Goal: Task Accomplishment & Management: Use online tool/utility

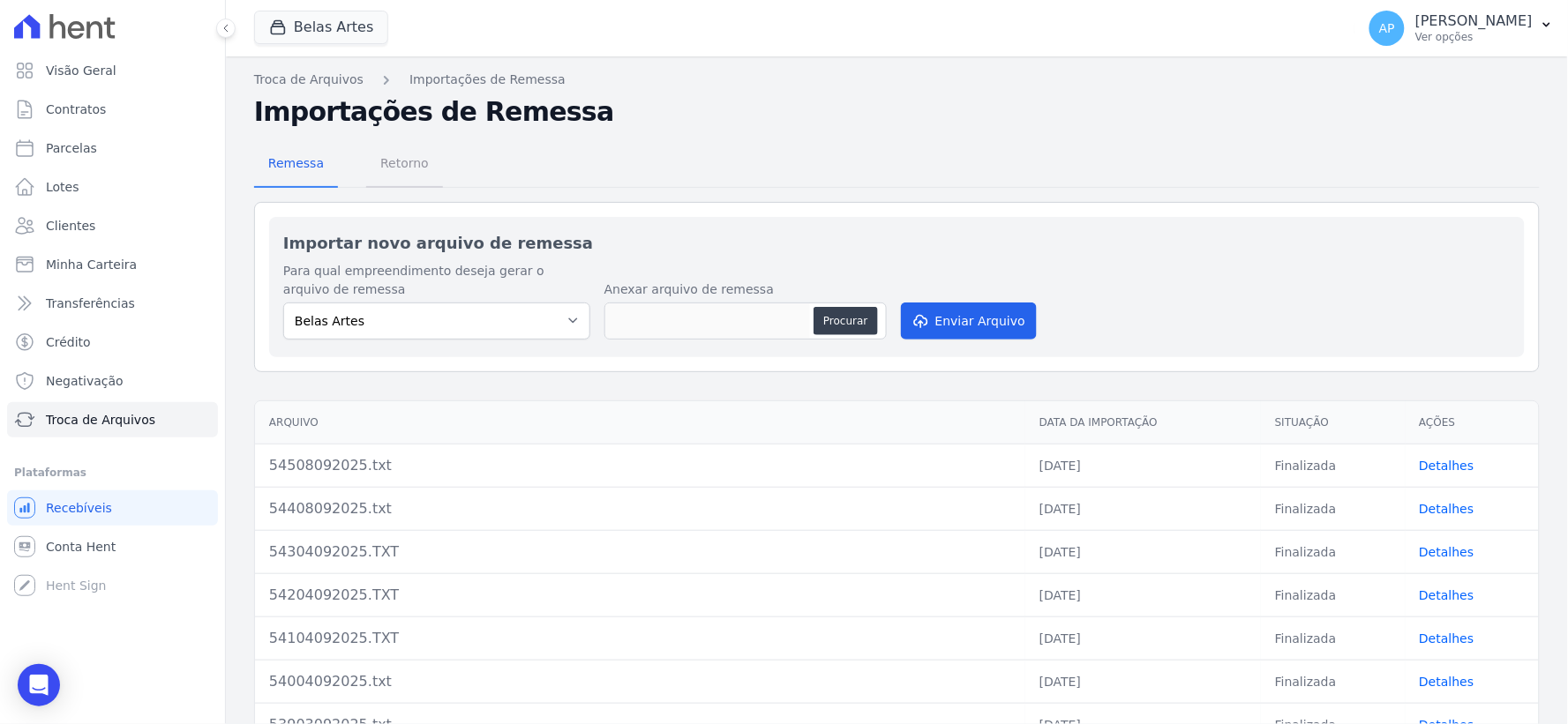
click at [389, 151] on span "Retorno" at bounding box center [405, 163] width 69 height 36
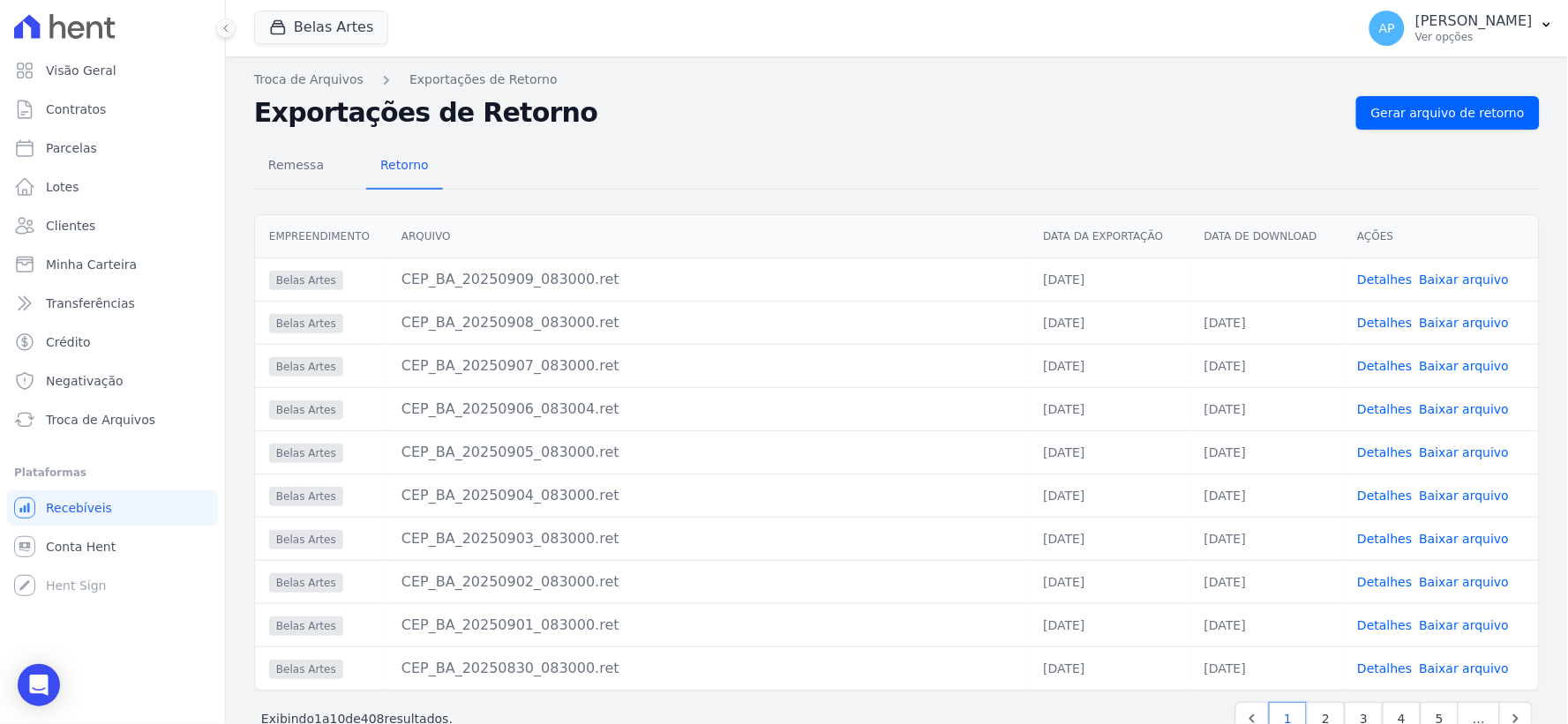
click at [1420, 280] on link "Baixar arquivo" at bounding box center [1465, 279] width 90 height 14
click at [745, 209] on div "Empreendimento [GEOGRAPHIC_DATA] Data da Exportação Data de Download Ações Bela…" at bounding box center [897, 452] width 1342 height 491
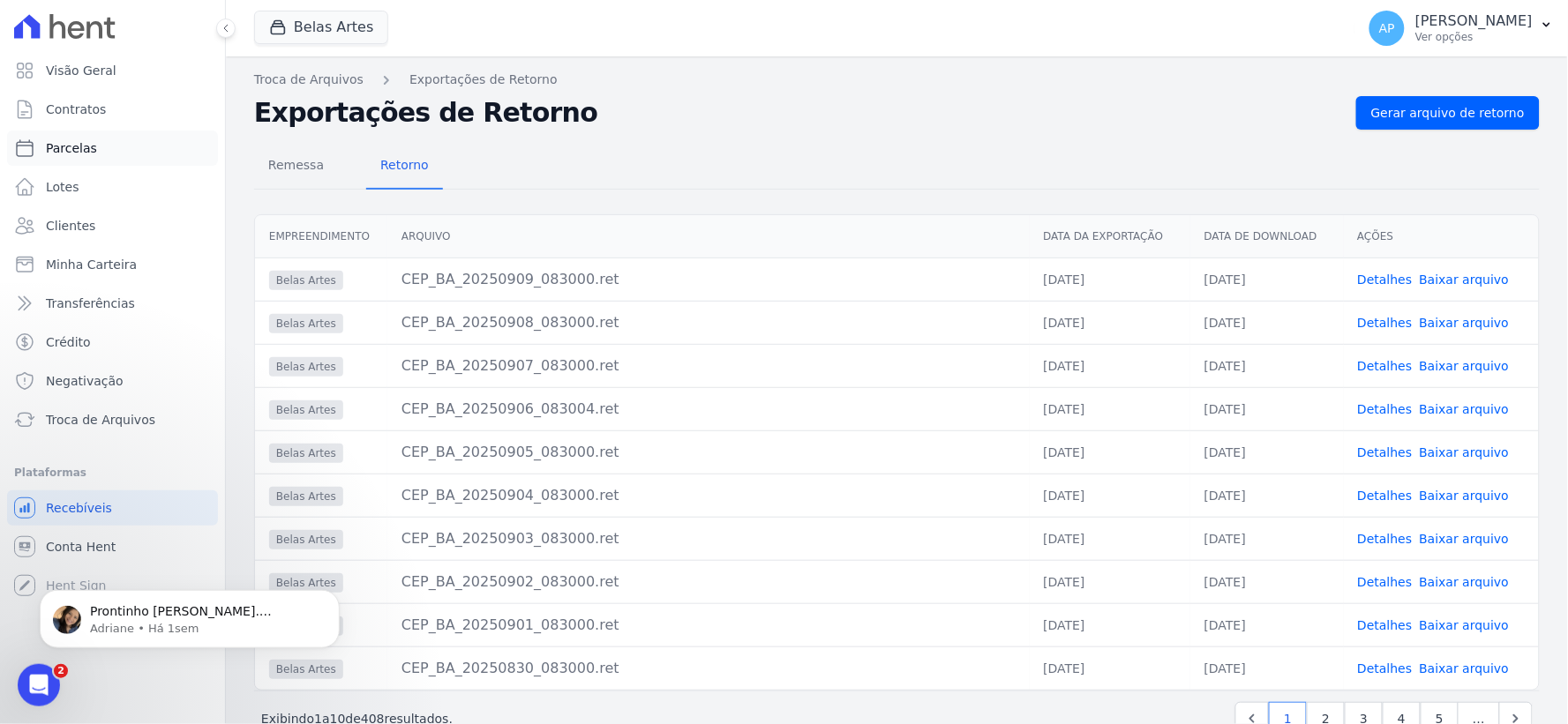
click at [76, 155] on span "Parcelas" at bounding box center [71, 148] width 52 height 18
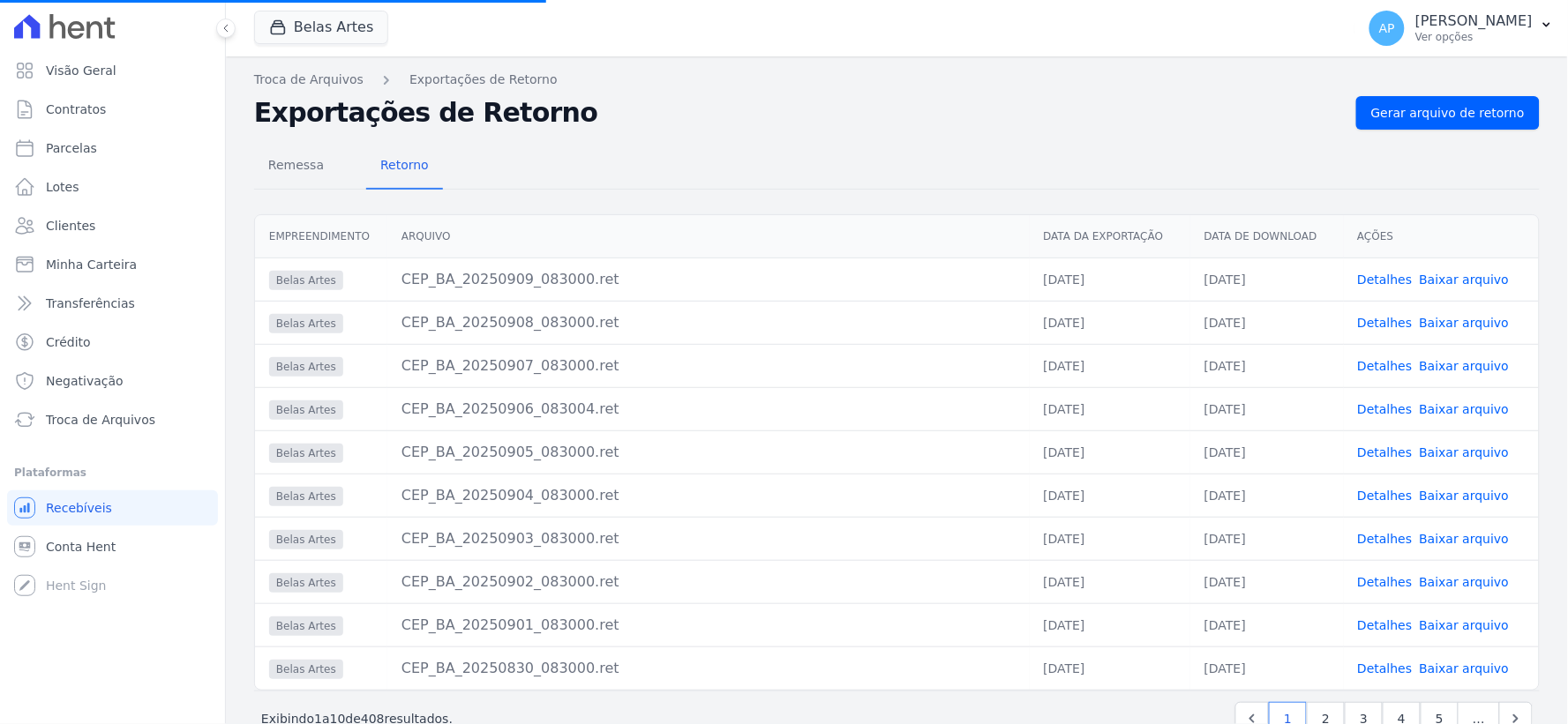
select select
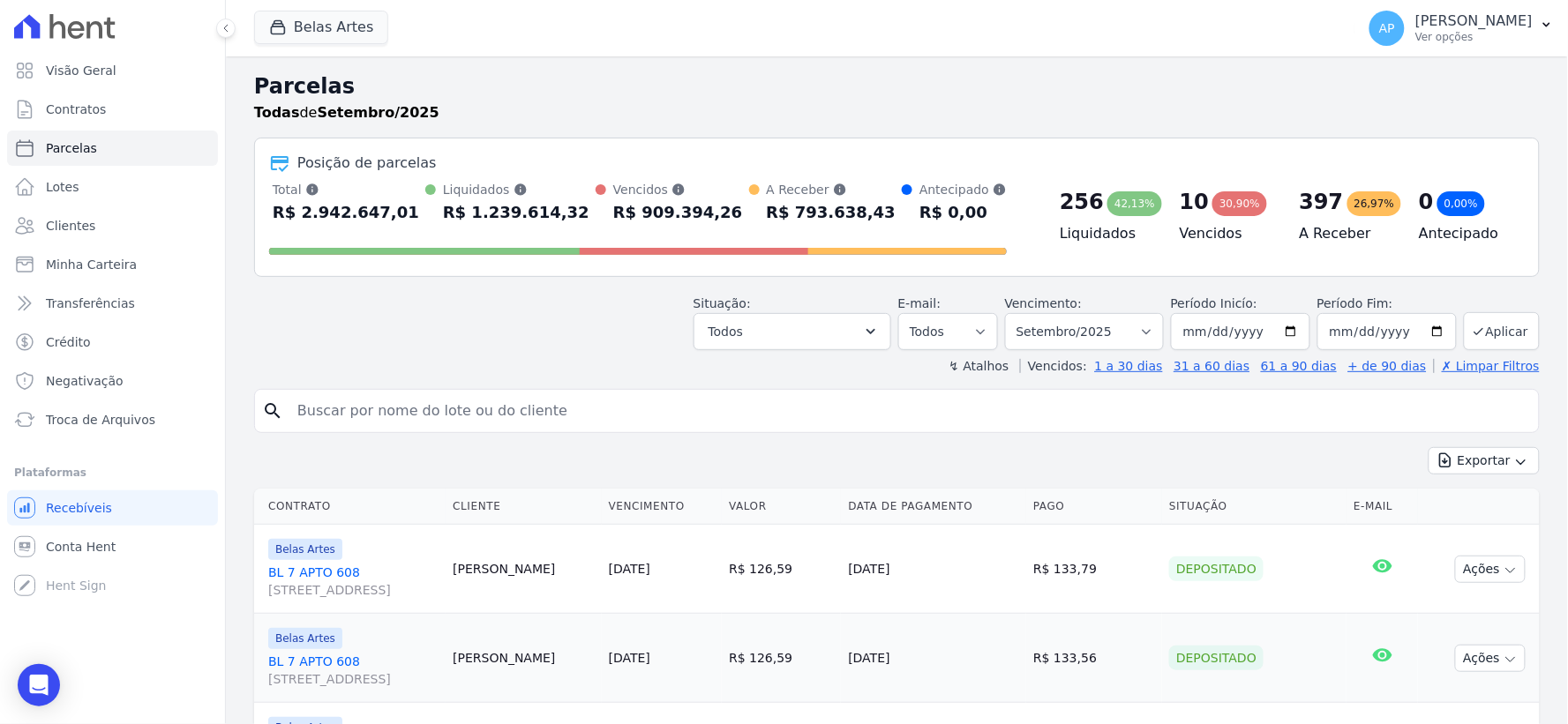
click at [685, 402] on input "search" at bounding box center [909, 411] width 1246 height 36
paste input "Franciele Garcia Dias"
type input "Franciele Garcia Dias"
select select
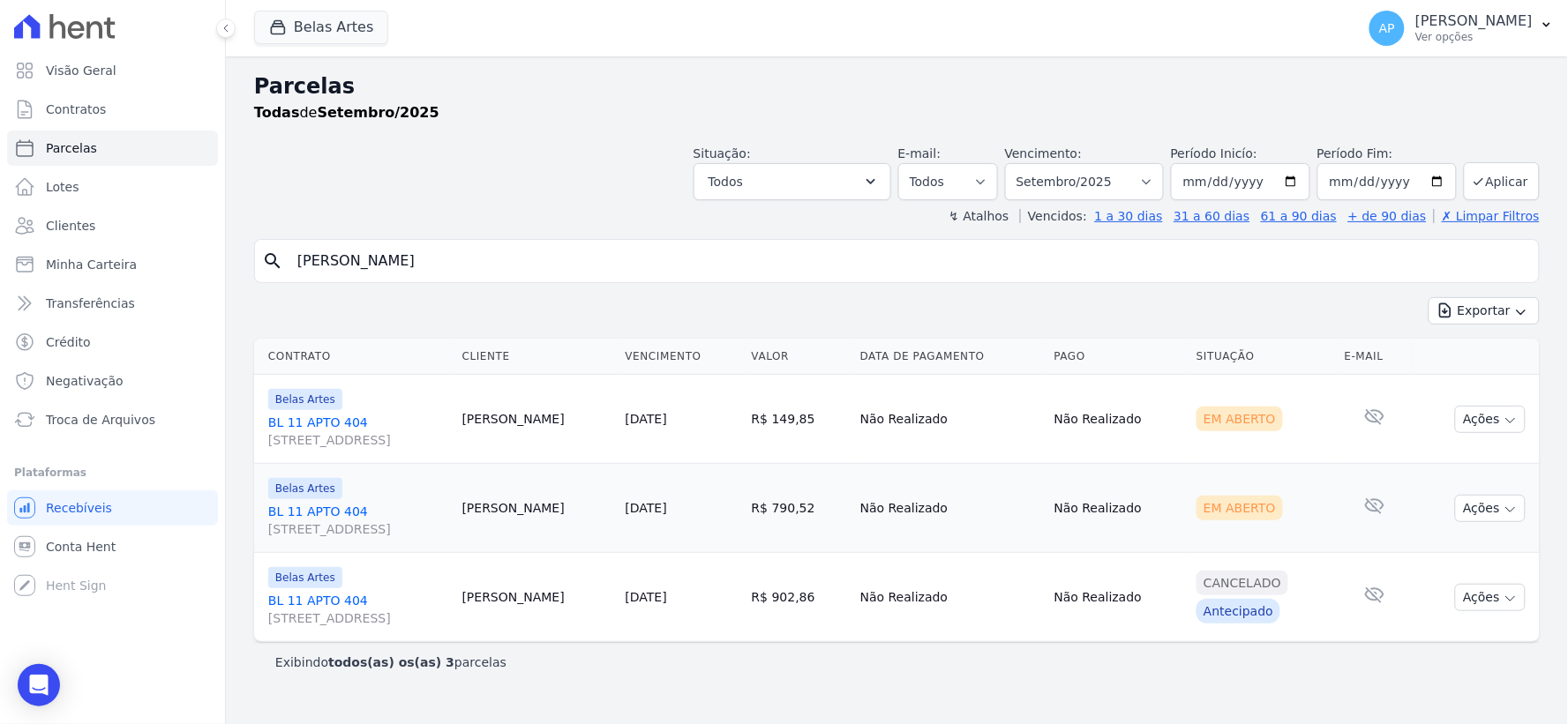
click at [316, 418] on link "BL 11 APTO 404 Rua 16, 1144, Fortaleza" at bounding box center [358, 432] width 180 height 36
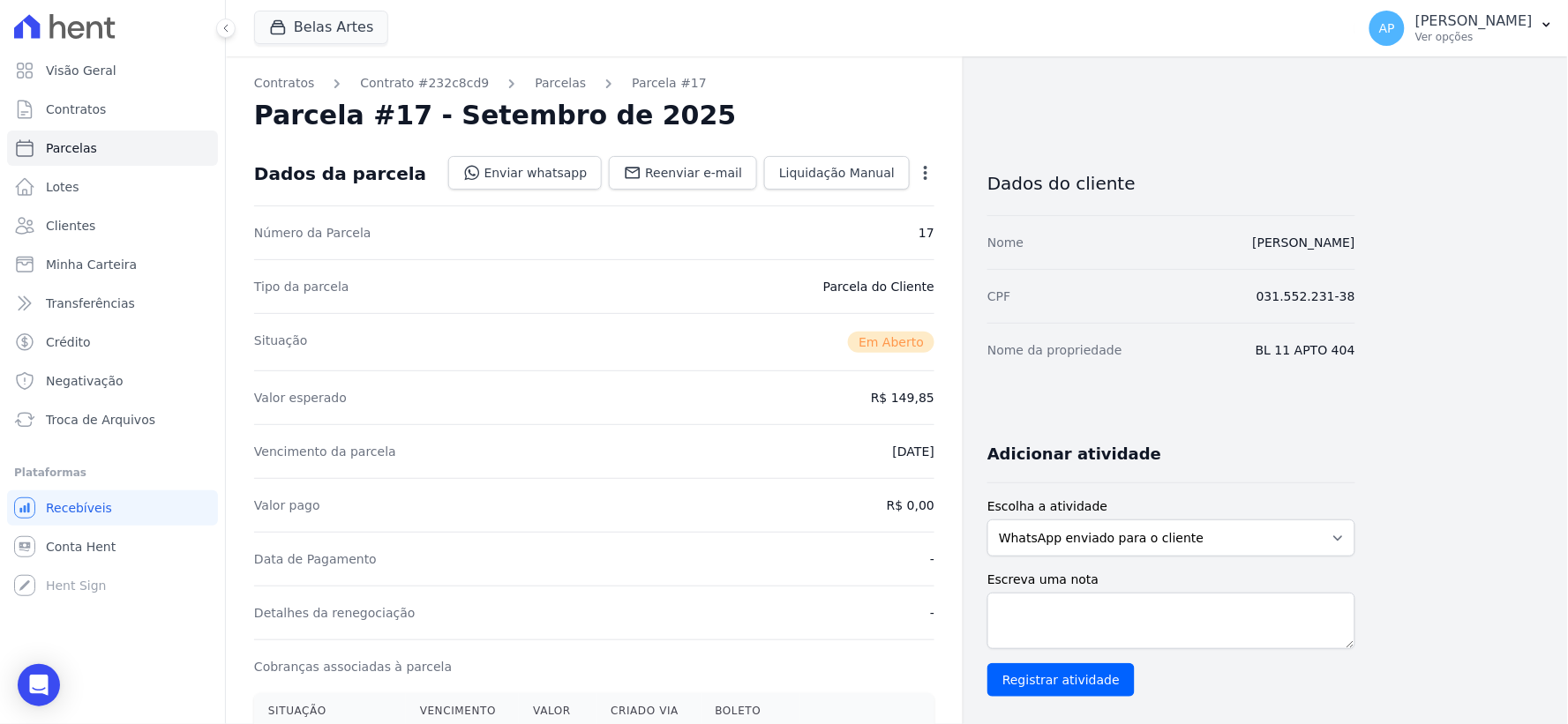
click at [929, 166] on icon "button" at bounding box center [925, 172] width 18 height 18
click at [859, 227] on link "Cancelar Cobrança" at bounding box center [850, 229] width 156 height 32
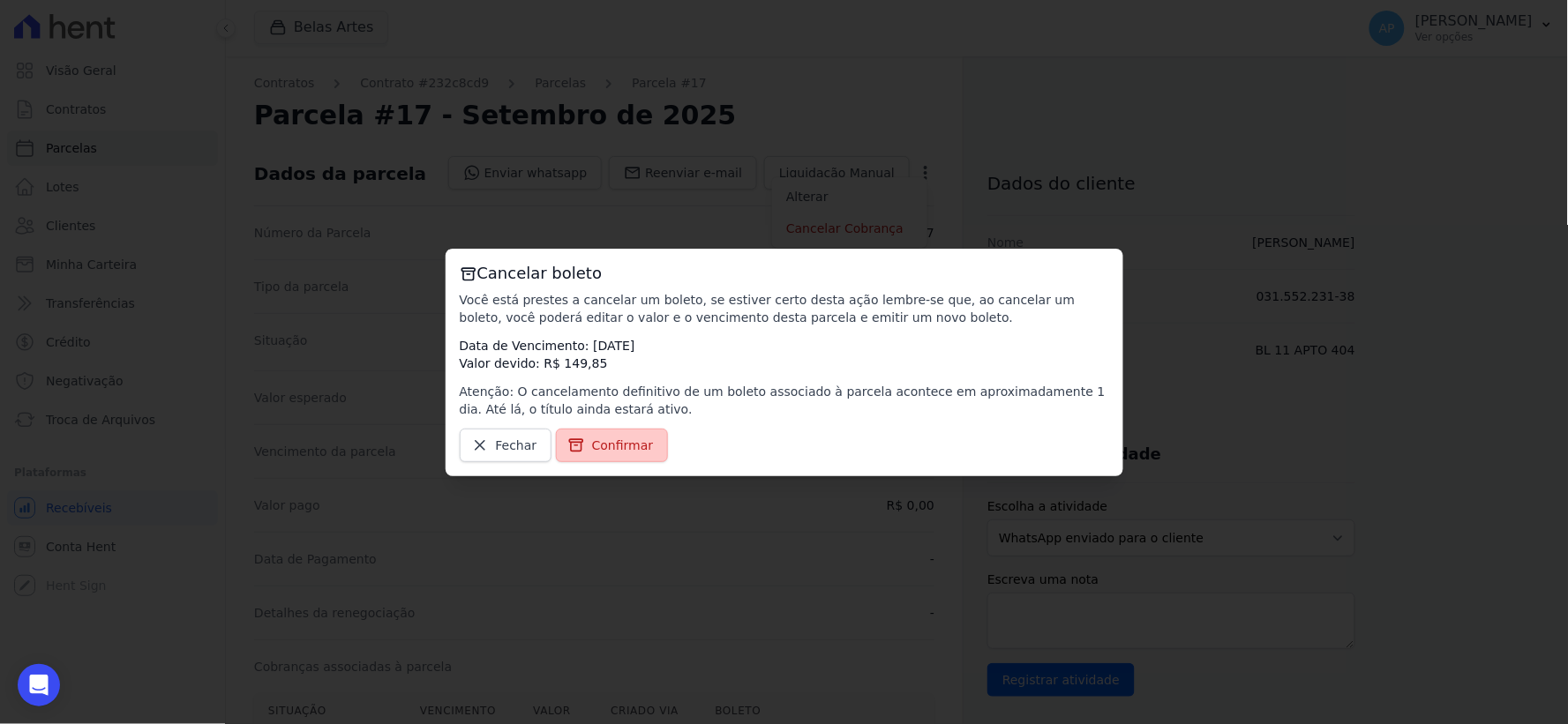
click at [614, 443] on span "Confirmar" at bounding box center [623, 445] width 62 height 18
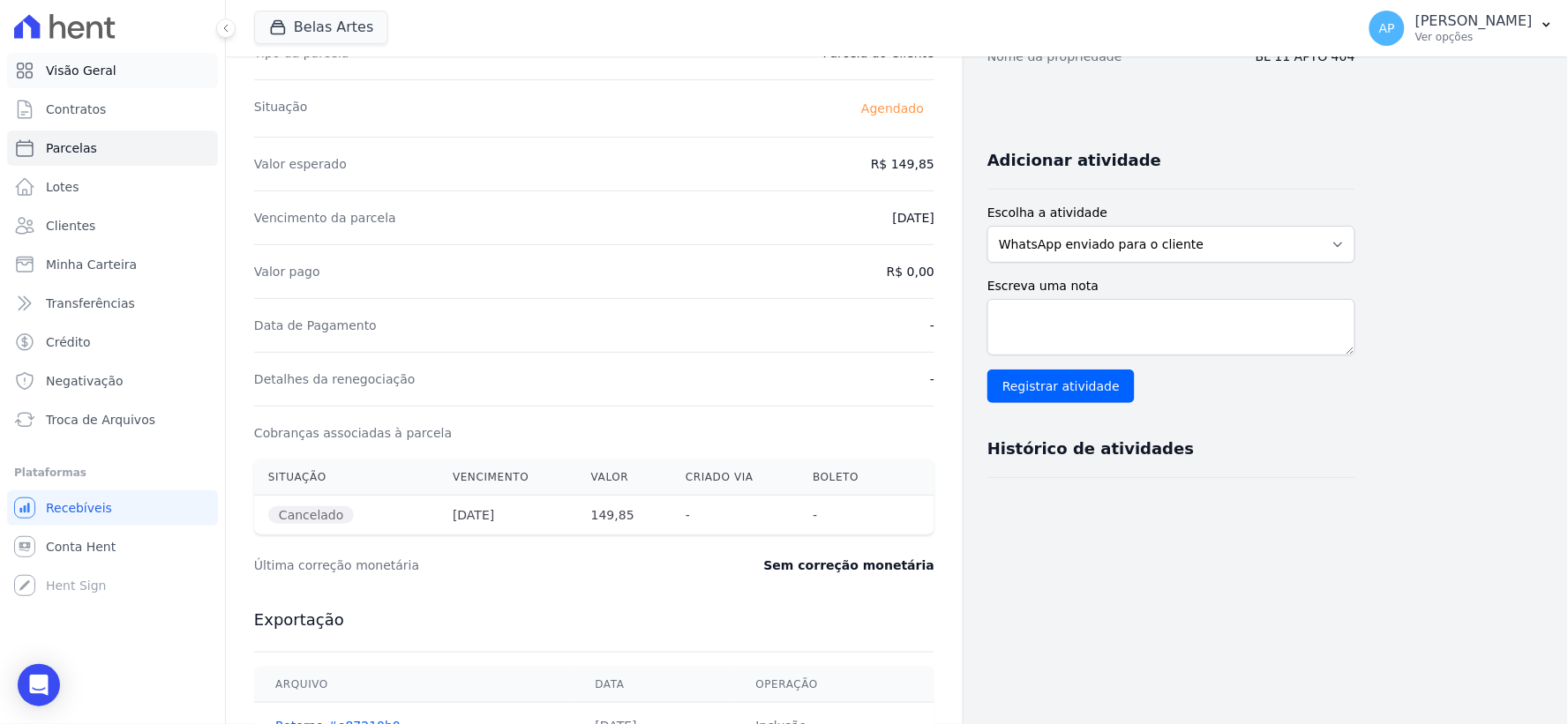
scroll to position [234, 0]
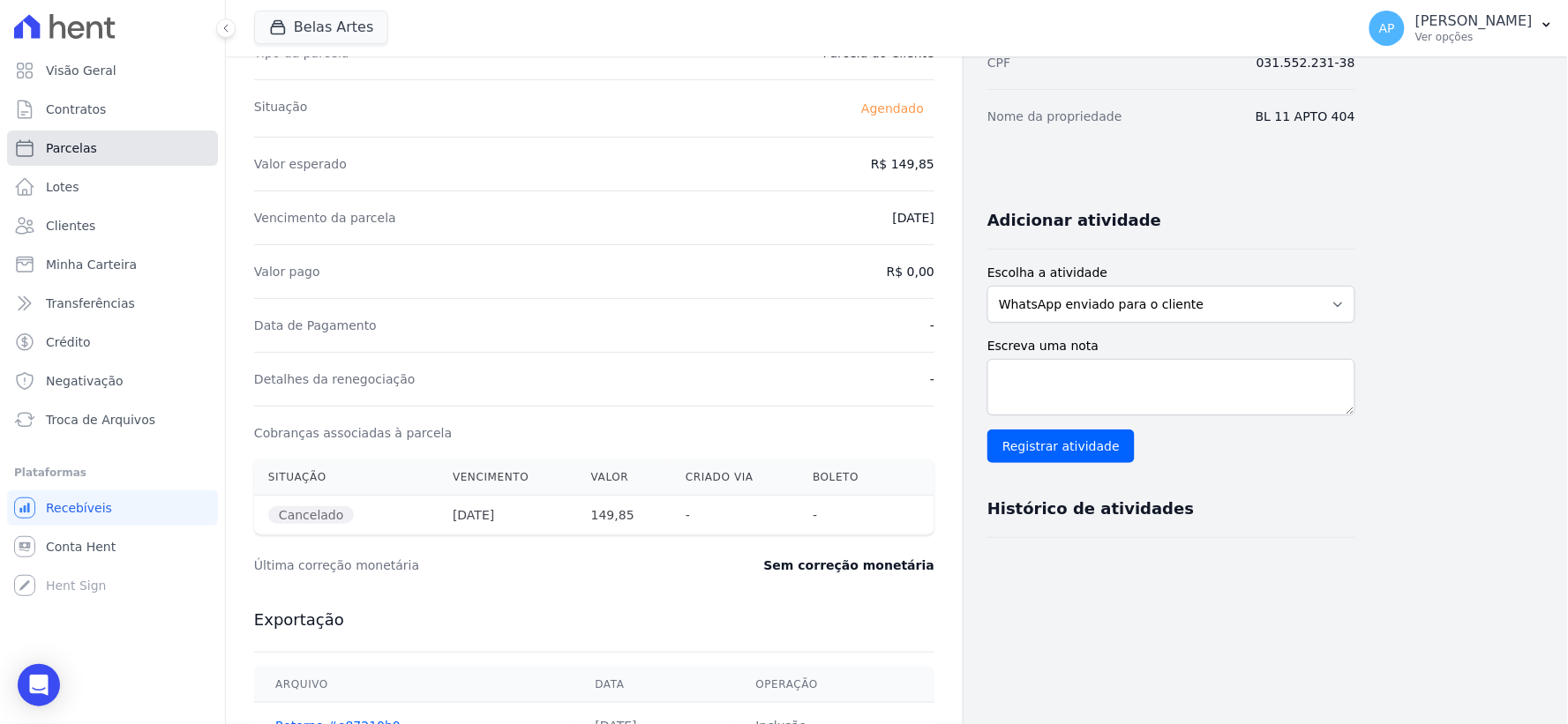
click at [83, 146] on span "Parcelas" at bounding box center [71, 148] width 52 height 18
select select
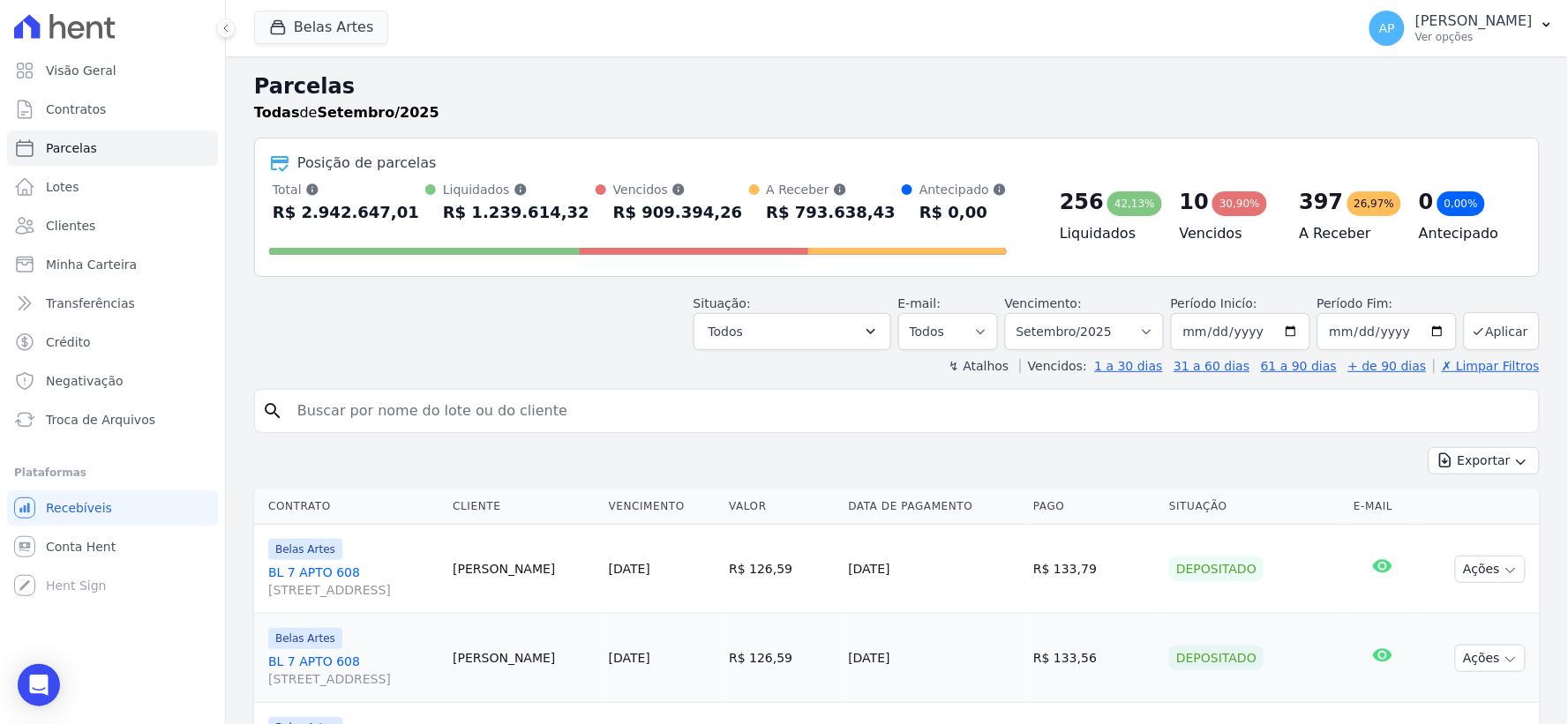
click at [503, 407] on input "search" at bounding box center [909, 411] width 1246 height 36
paste input "Franciele Garcia Dias"
type input "Franciele Garcia Dias"
select select
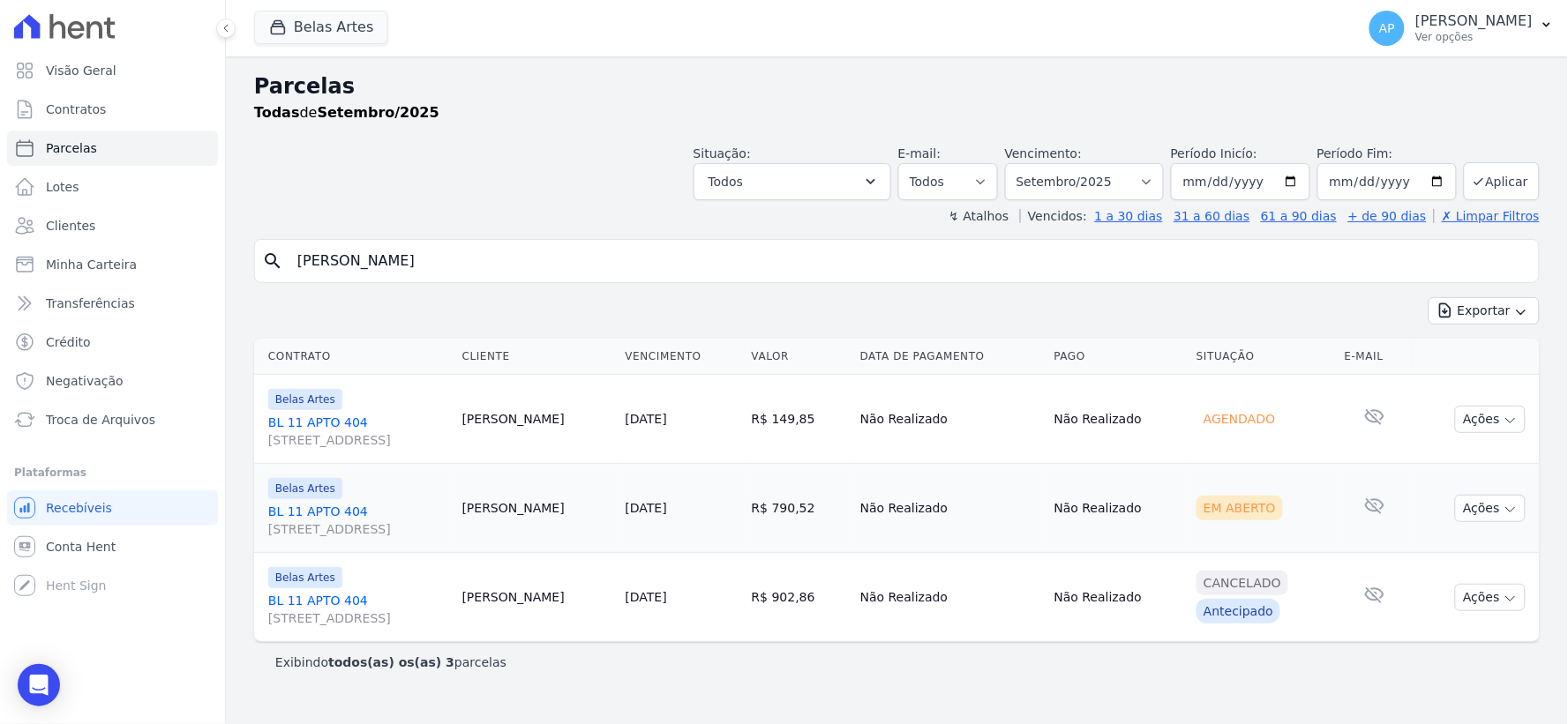
click at [293, 514] on link "BL 11 APTO 404 Rua 16, 1144, Fortaleza" at bounding box center [358, 521] width 180 height 36
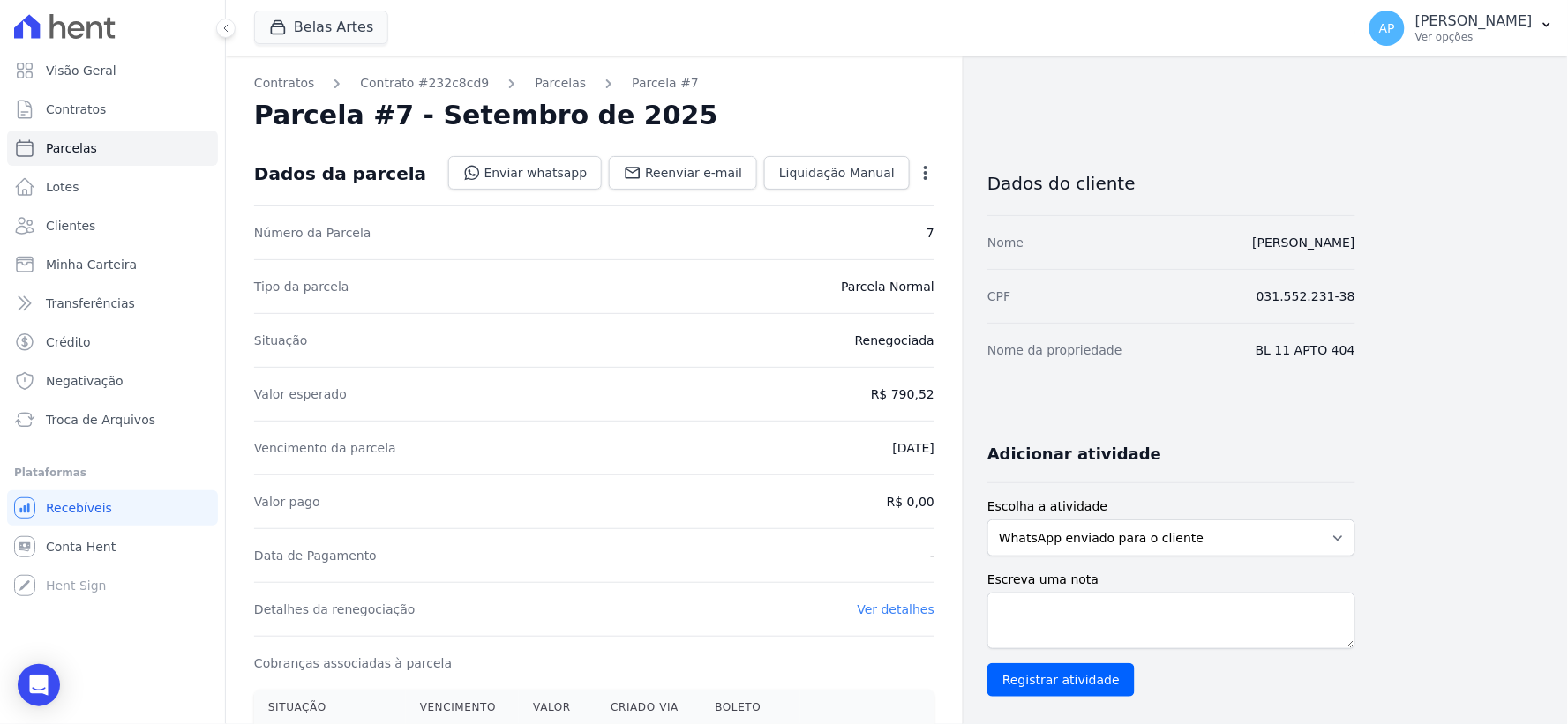
click at [927, 178] on icon "button" at bounding box center [926, 172] width 4 height 14
click at [854, 229] on link "Cancelar Cobrança" at bounding box center [850, 229] width 156 height 32
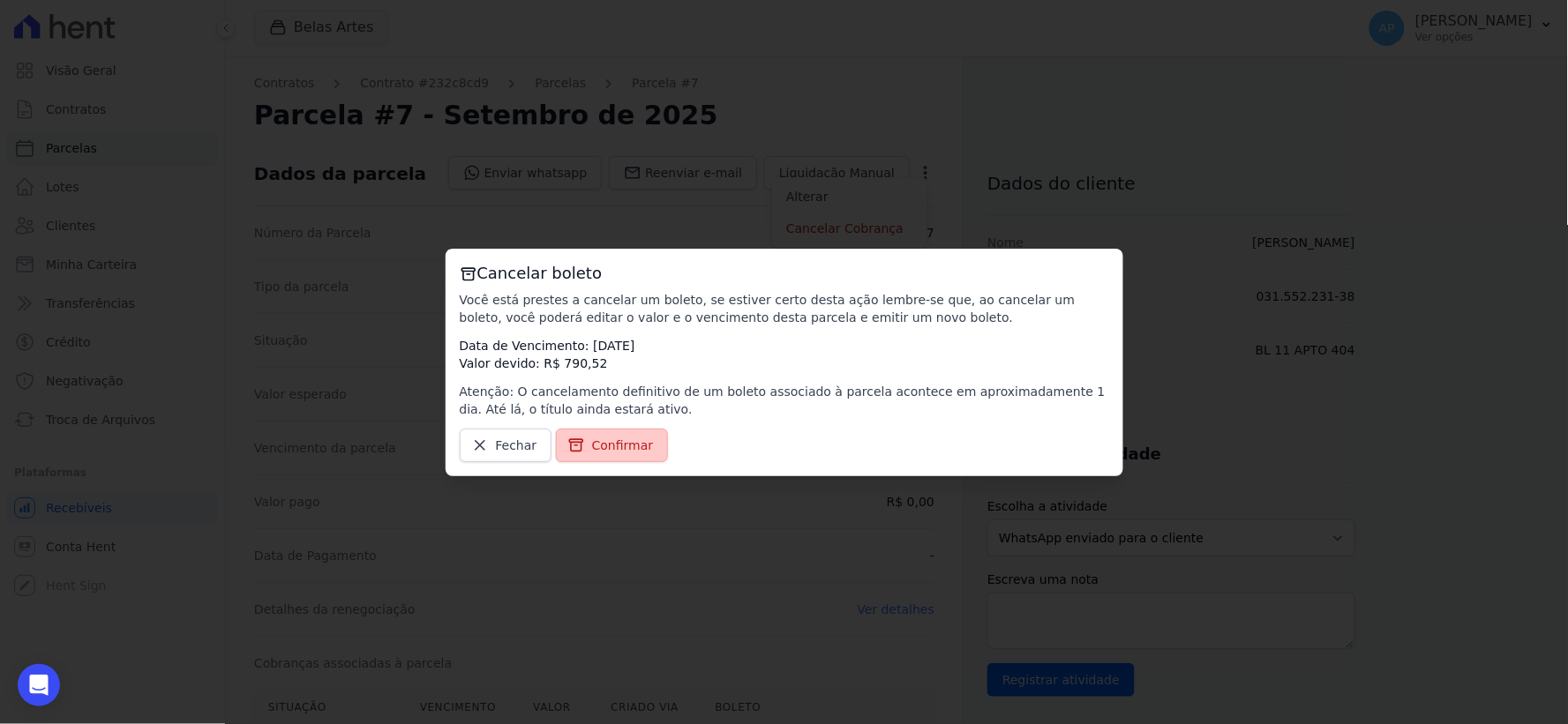
click at [625, 433] on link "Confirmar" at bounding box center [612, 446] width 113 height 34
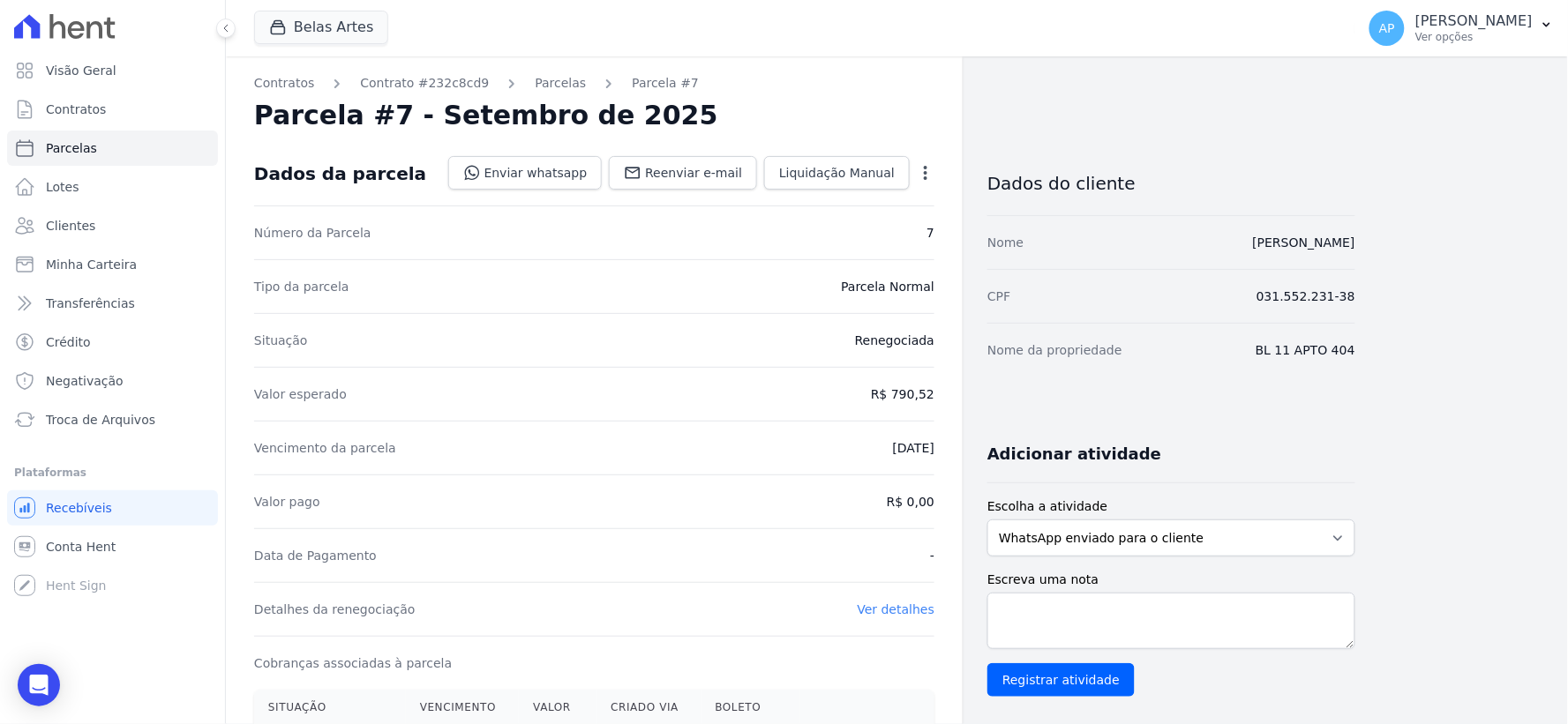
click at [928, 168] on icon "button" at bounding box center [926, 172] width 4 height 14
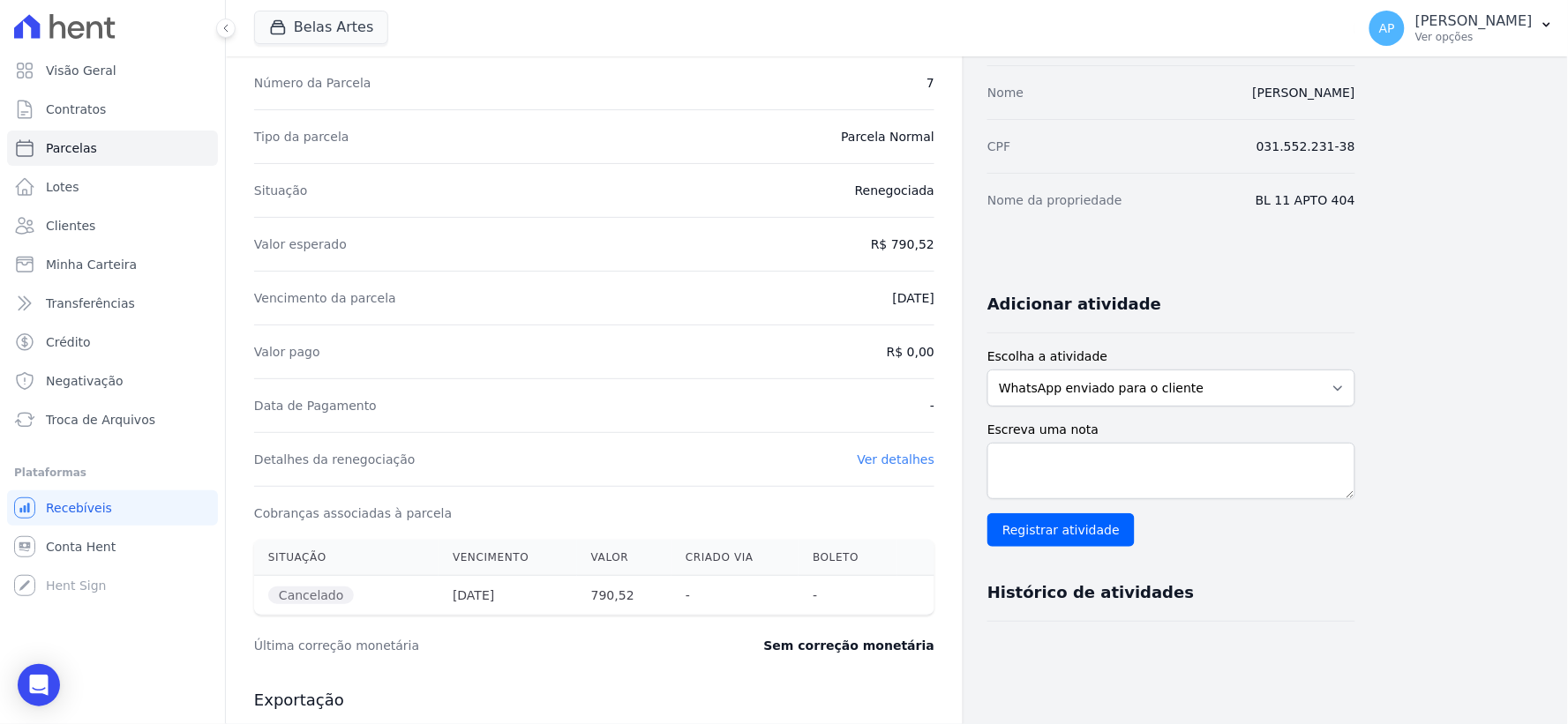
scroll to position [90, 0]
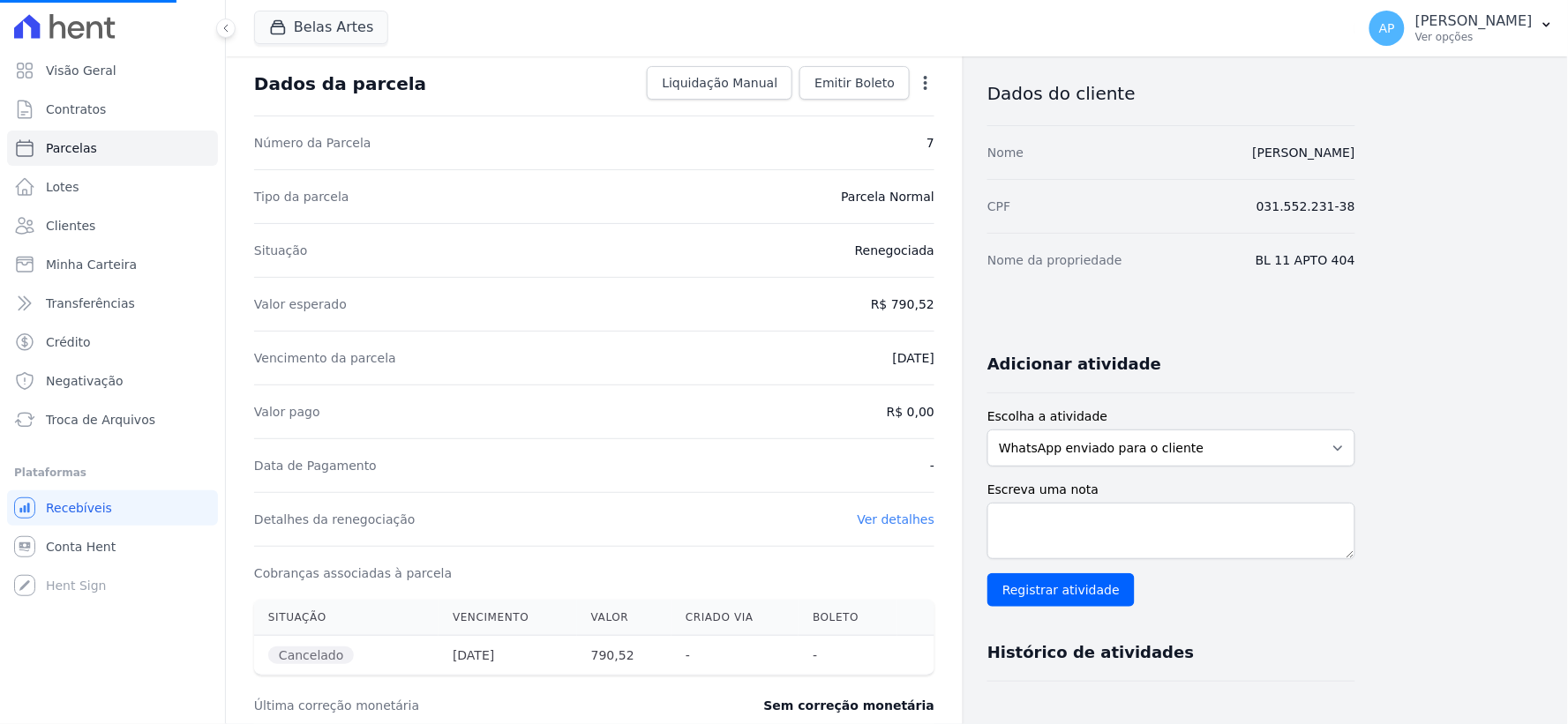
select select
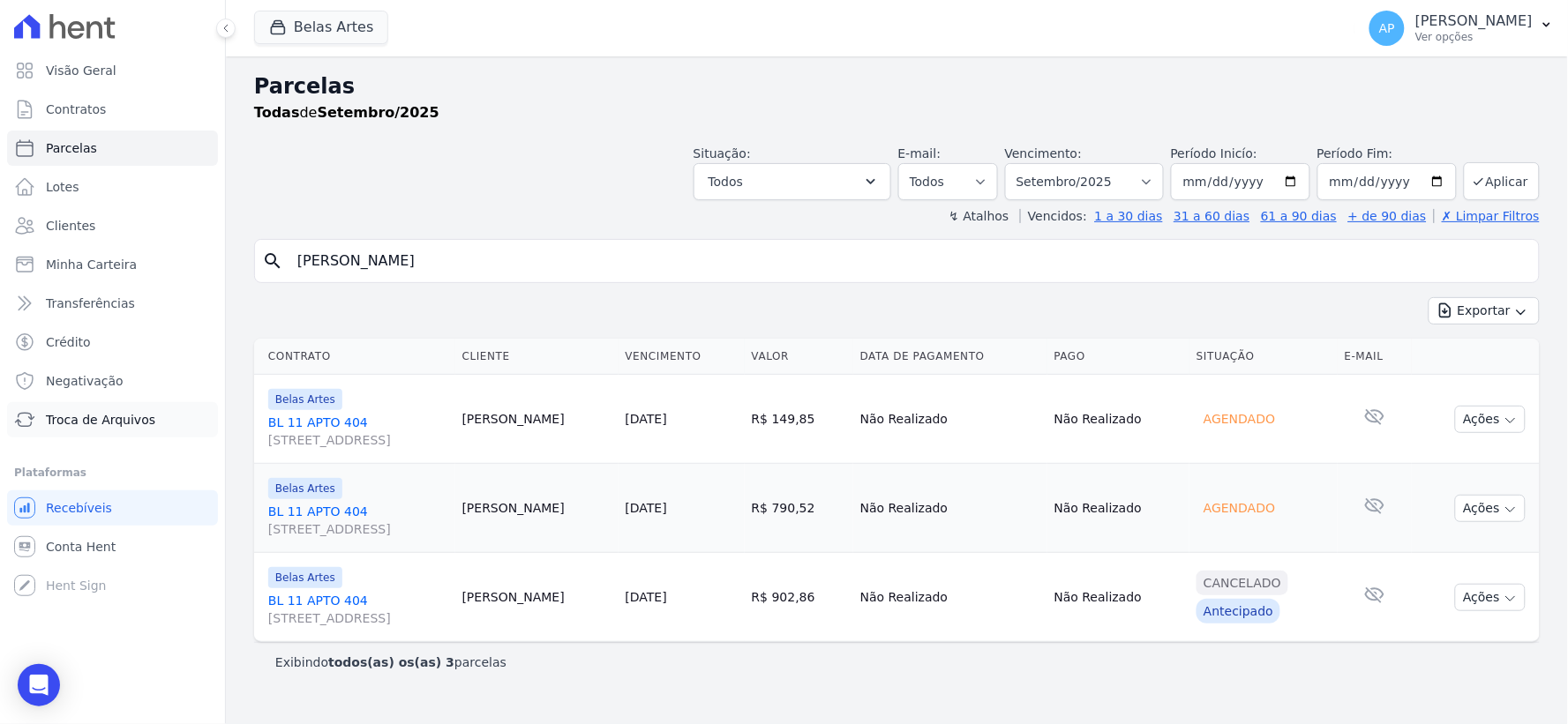
click at [115, 416] on span "Troca de Arquivos" at bounding box center [100, 420] width 110 height 18
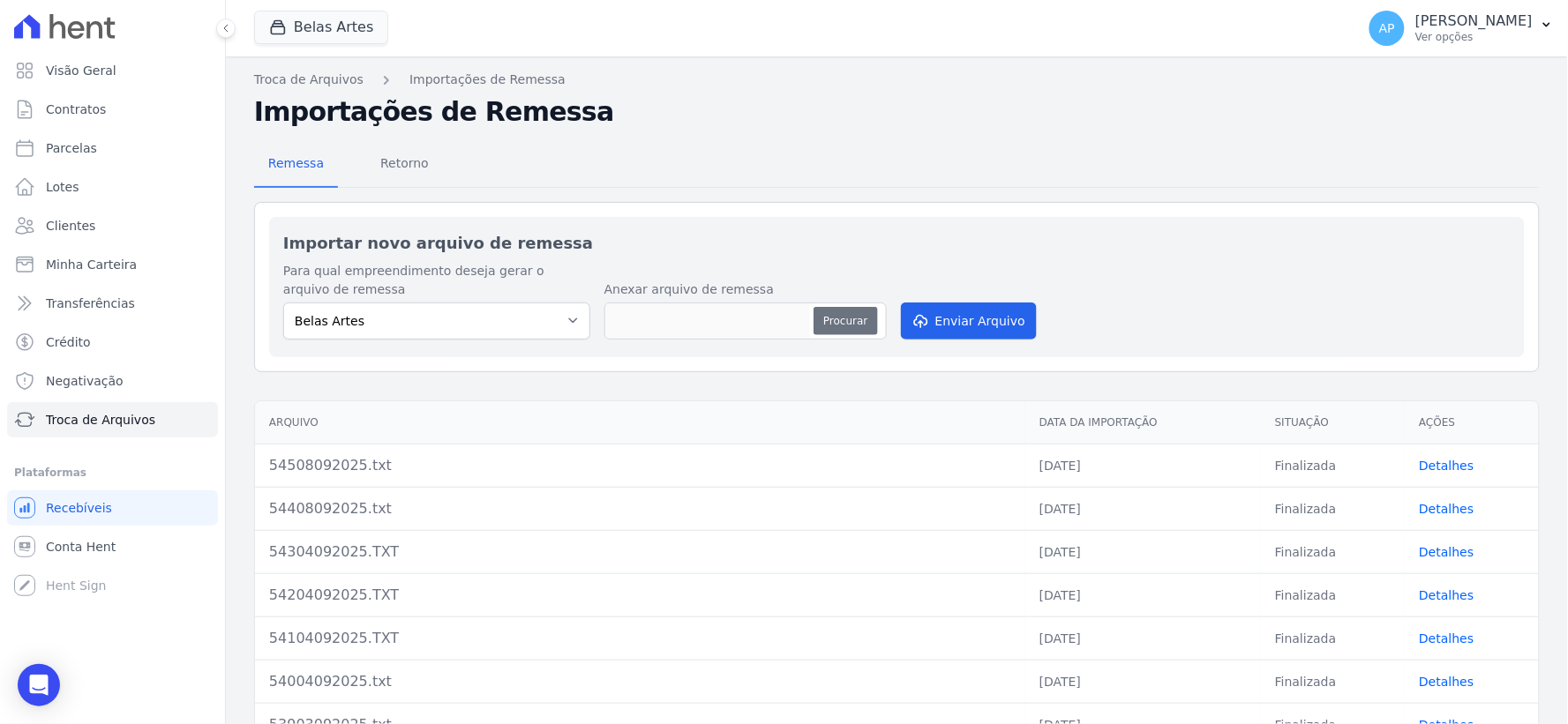
click at [830, 322] on button "Procurar" at bounding box center [845, 321] width 64 height 28
type input "54609092025.txt"
click at [956, 323] on button "Enviar Arquivo" at bounding box center [969, 321] width 136 height 37
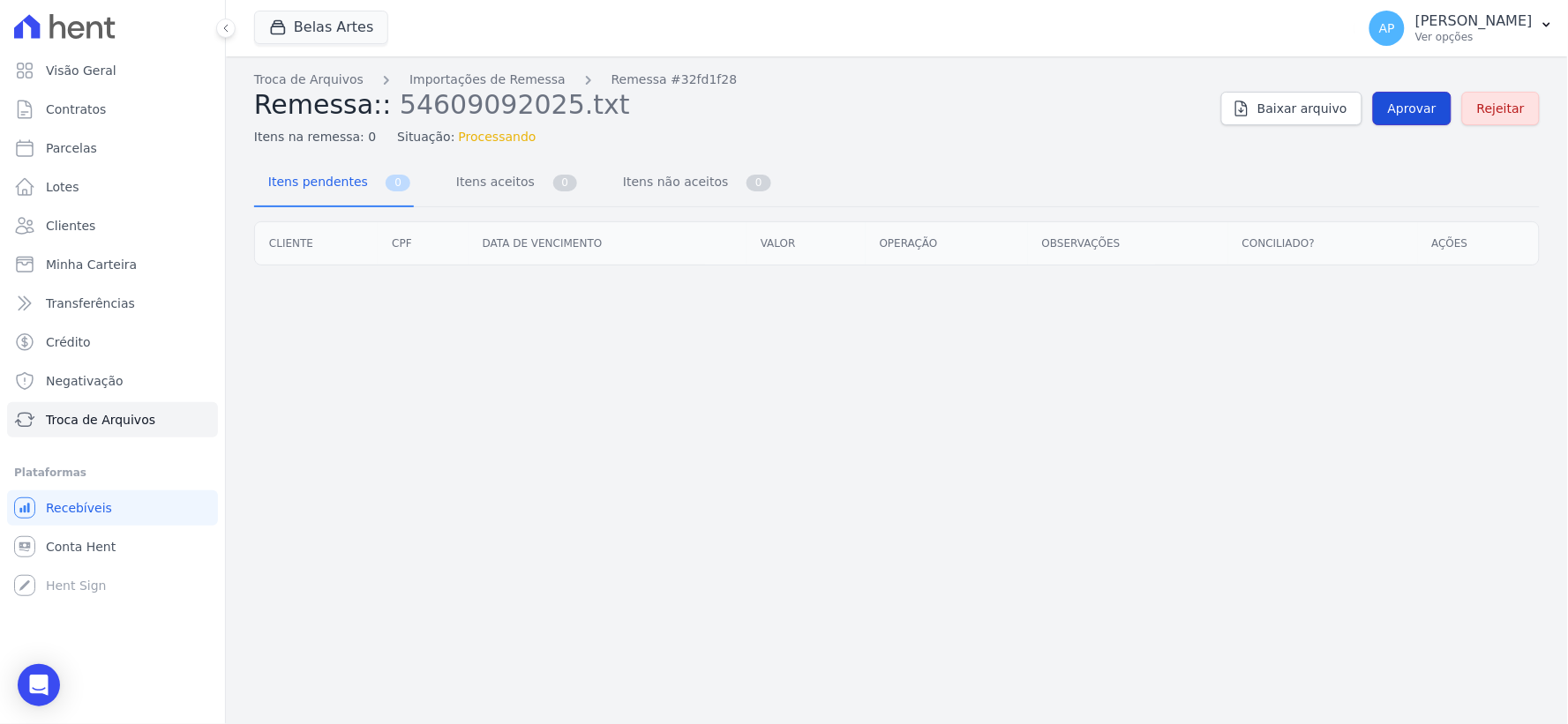
click at [1421, 116] on span "Aprovar" at bounding box center [1412, 108] width 49 height 18
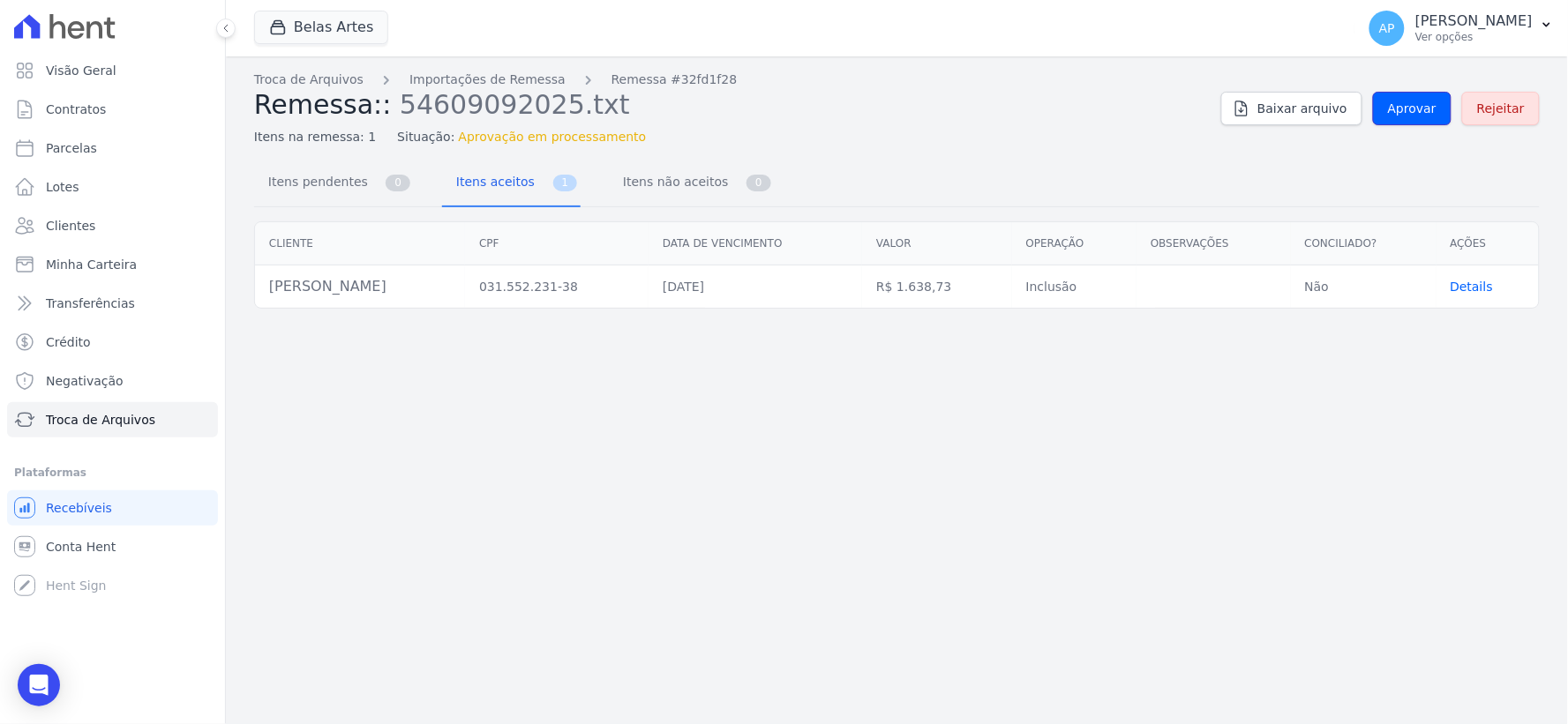
click at [1419, 108] on span "Aprovar" at bounding box center [1412, 108] width 49 height 18
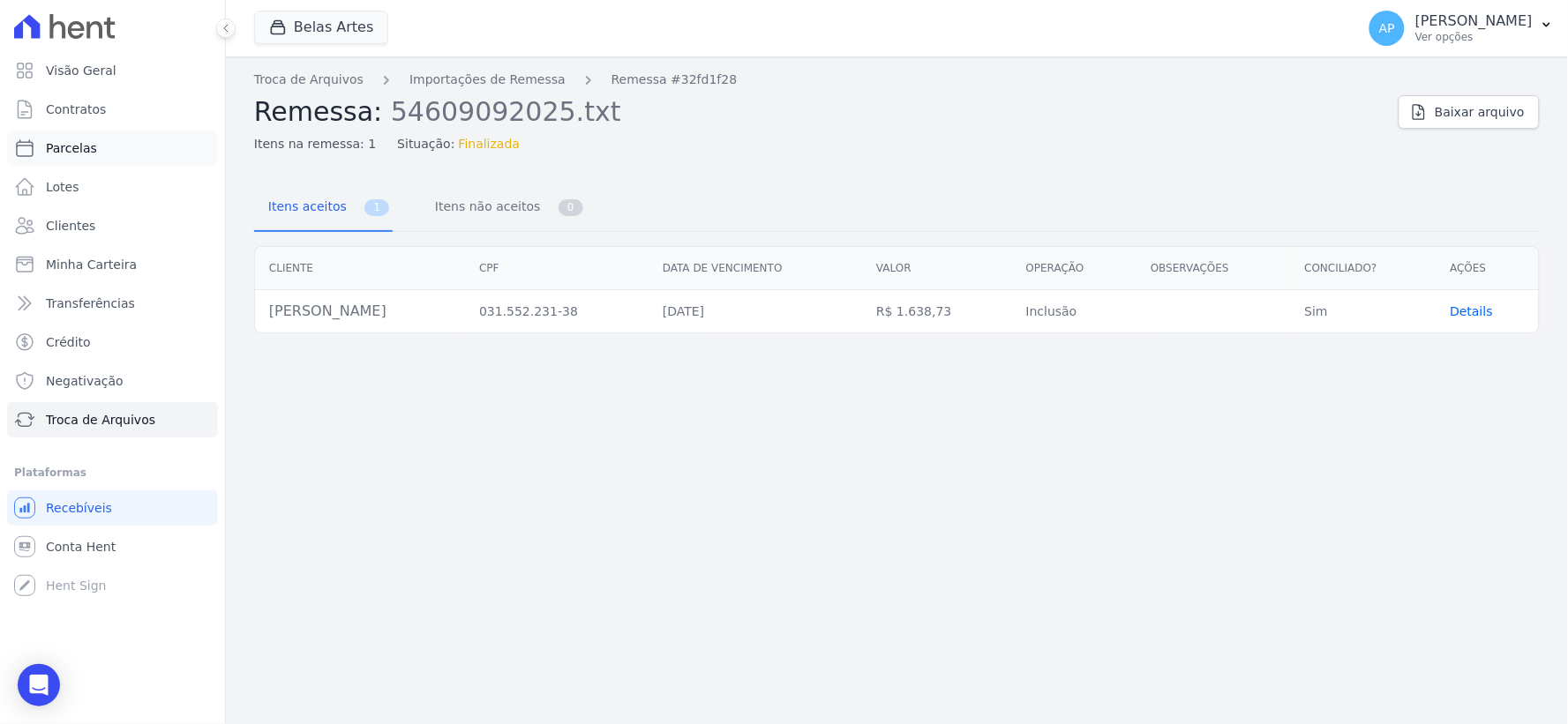
click at [88, 147] on span "Parcelas" at bounding box center [71, 148] width 52 height 18
select select
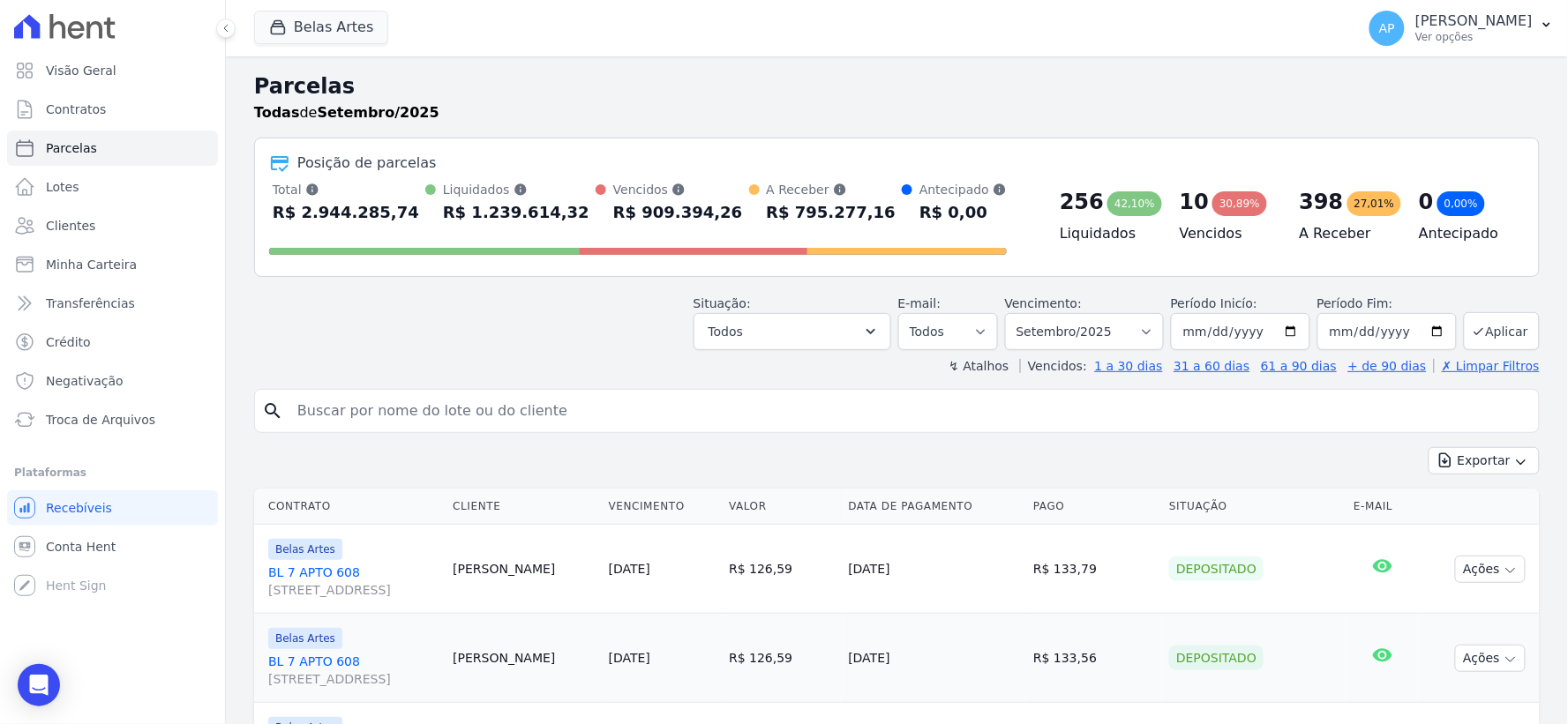
click at [619, 421] on input "search" at bounding box center [909, 411] width 1246 height 36
paste input "Franciele Garcia Dias"
type input "Franciele Garcia Dias"
select select
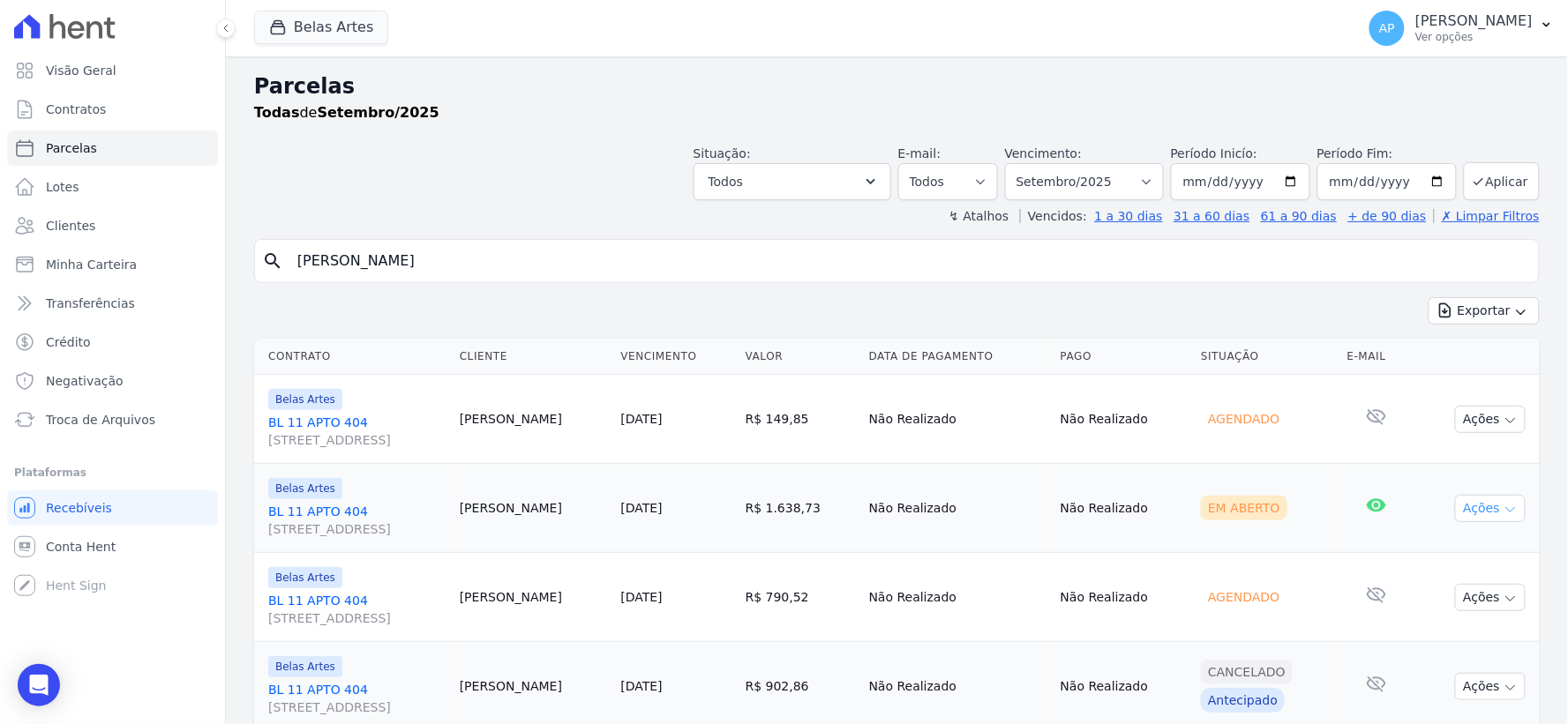
click at [1483, 506] on button "Ações" at bounding box center [1490, 508] width 70 height 27
click at [1435, 560] on link "Ver boleto" at bounding box center [1484, 549] width 170 height 33
click at [130, 421] on span "Troca de Arquivos" at bounding box center [100, 420] width 110 height 18
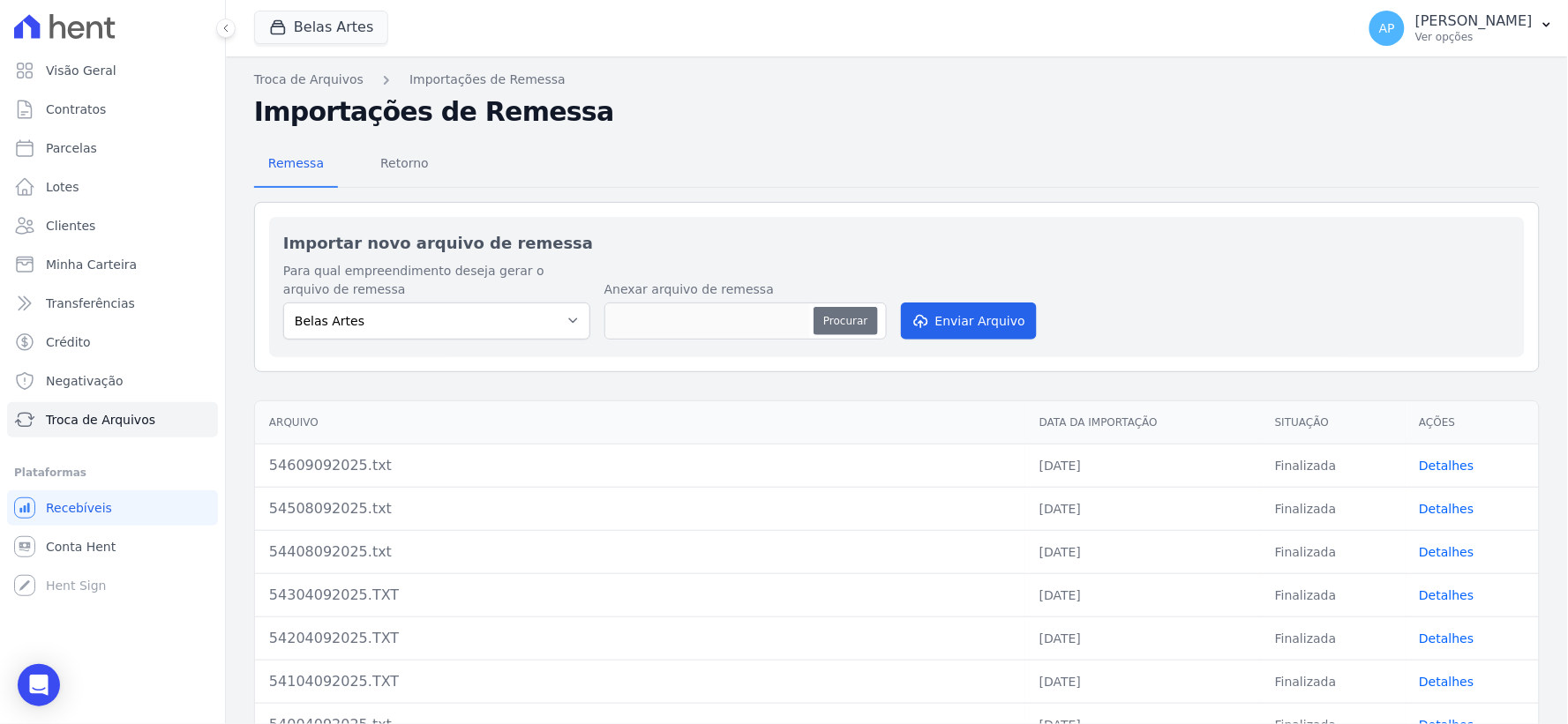
click at [850, 319] on button "Procurar" at bounding box center [845, 321] width 64 height 28
type input "54709092025.txt"
click at [993, 330] on button "Enviar Arquivo" at bounding box center [969, 321] width 136 height 37
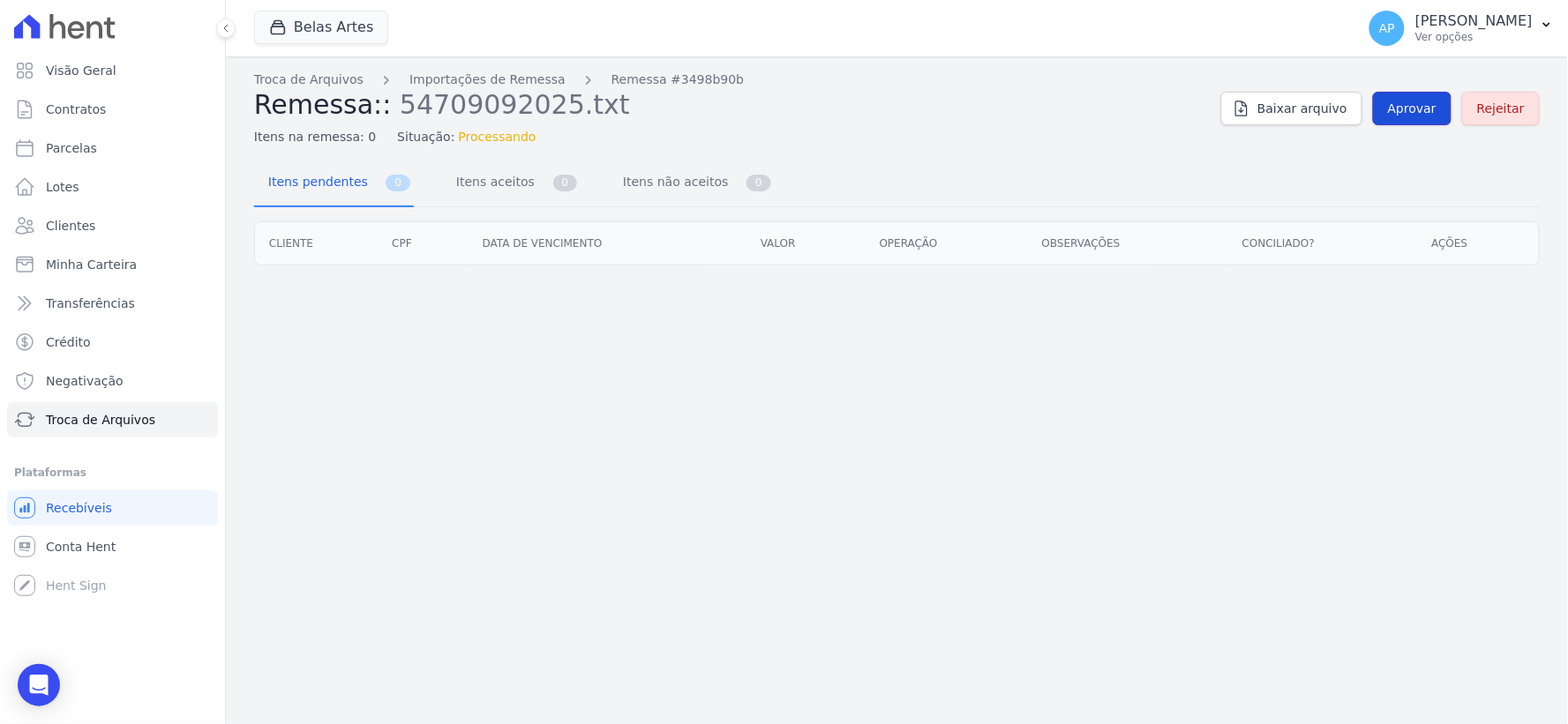
click at [1408, 115] on span "Aprovar" at bounding box center [1412, 108] width 49 height 18
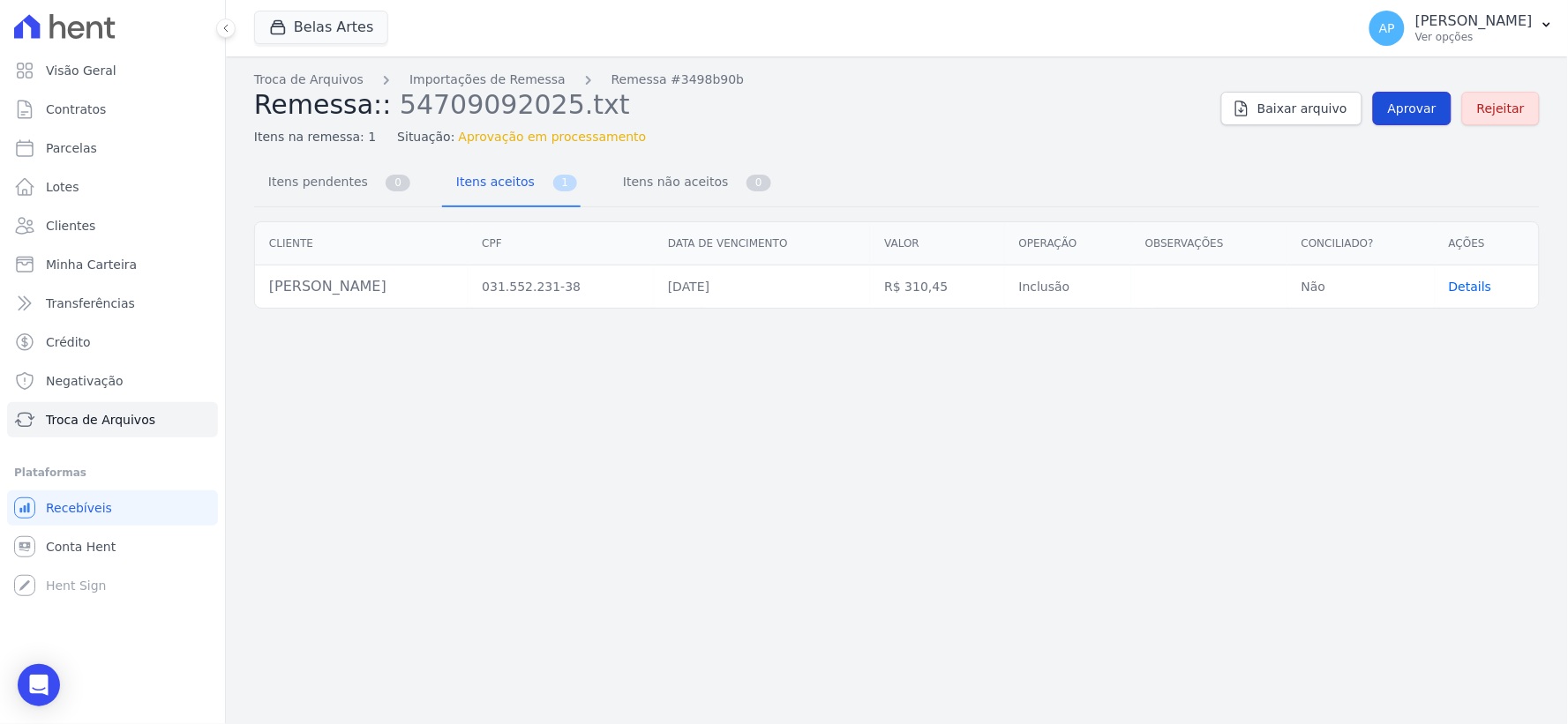
click at [1401, 111] on span "Aprovar" at bounding box center [1412, 108] width 49 height 18
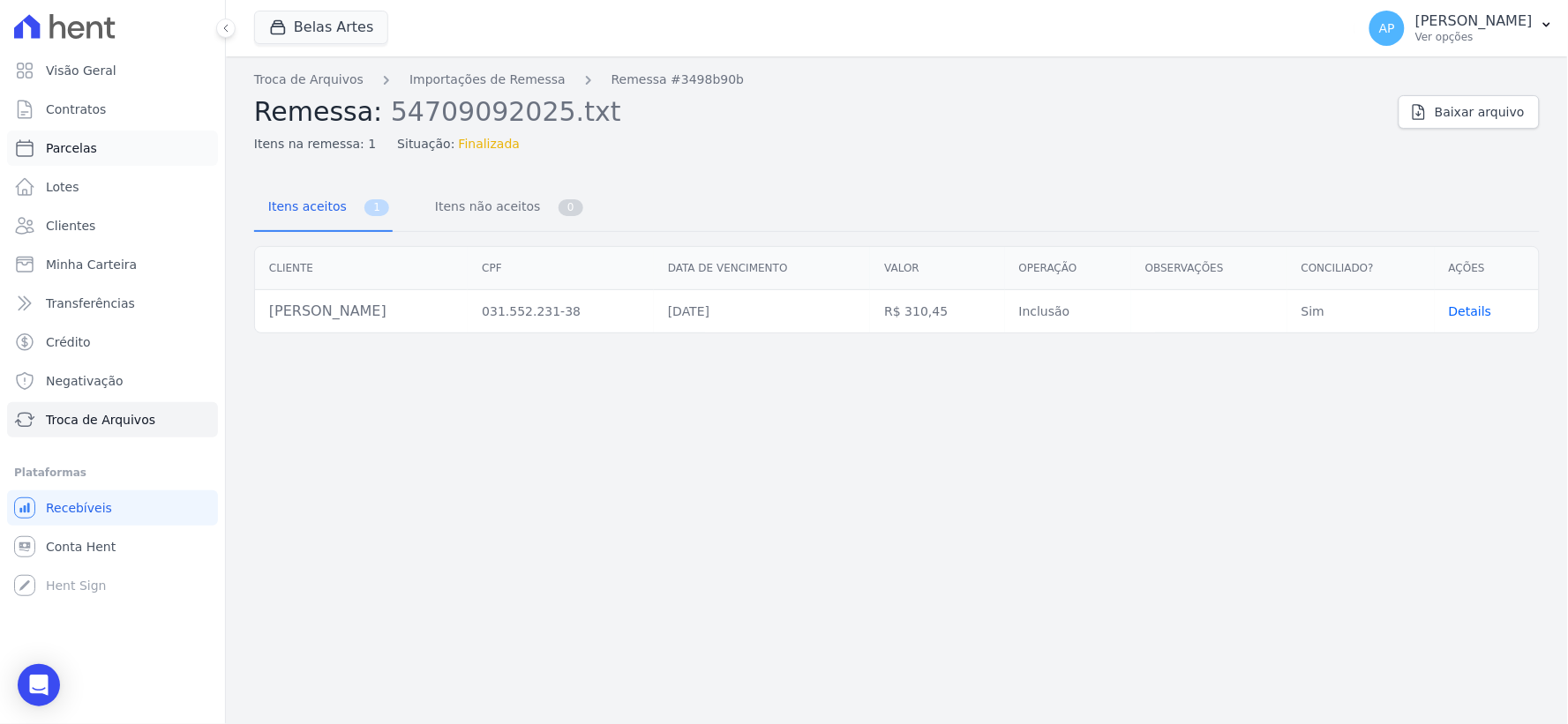
click at [85, 145] on span "Parcelas" at bounding box center [71, 148] width 52 height 18
select select
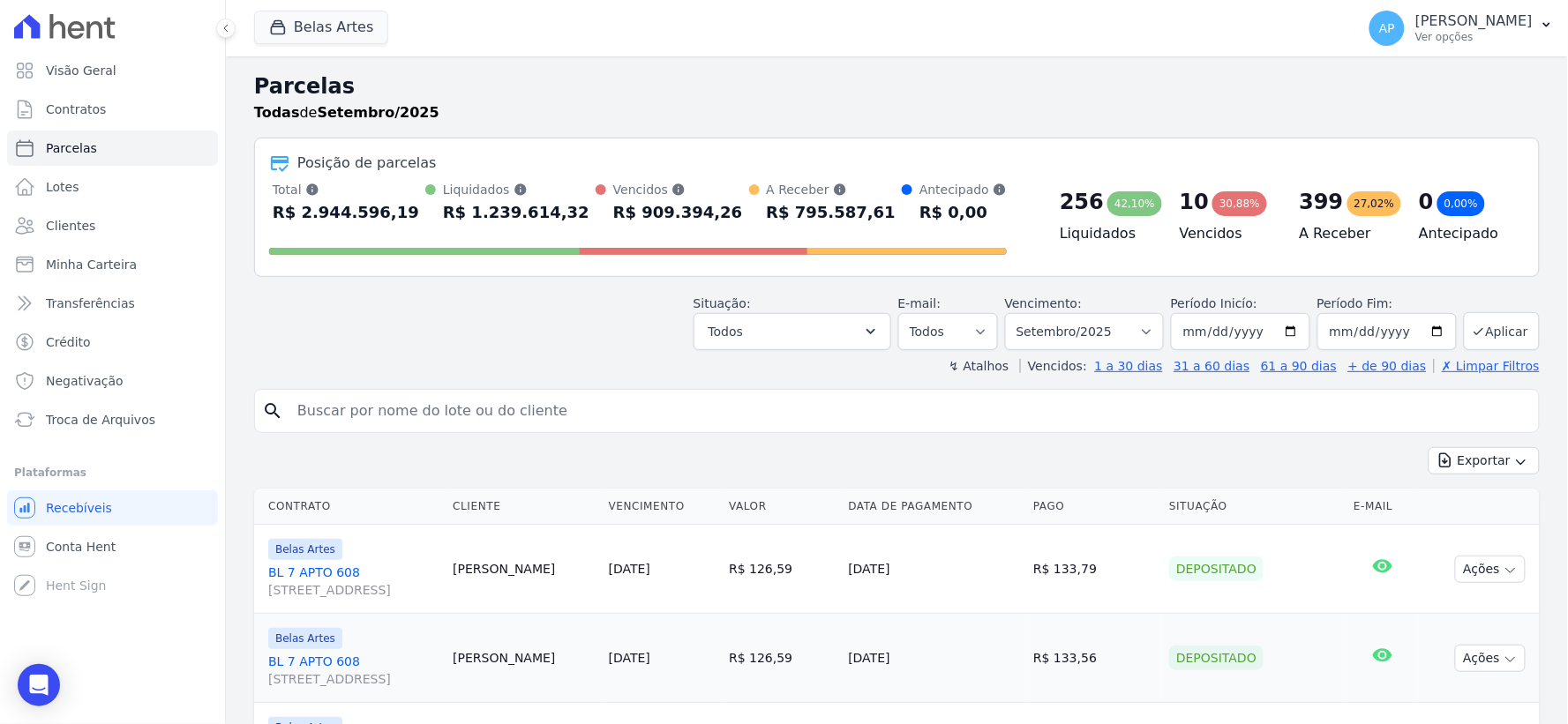
click at [611, 431] on div "search" at bounding box center [897, 410] width 1286 height 44
click at [603, 394] on input "search" at bounding box center [909, 411] width 1246 height 36
paste input "Franciele Garcia Dias"
type input "Franciele Garcia Dias"
select select
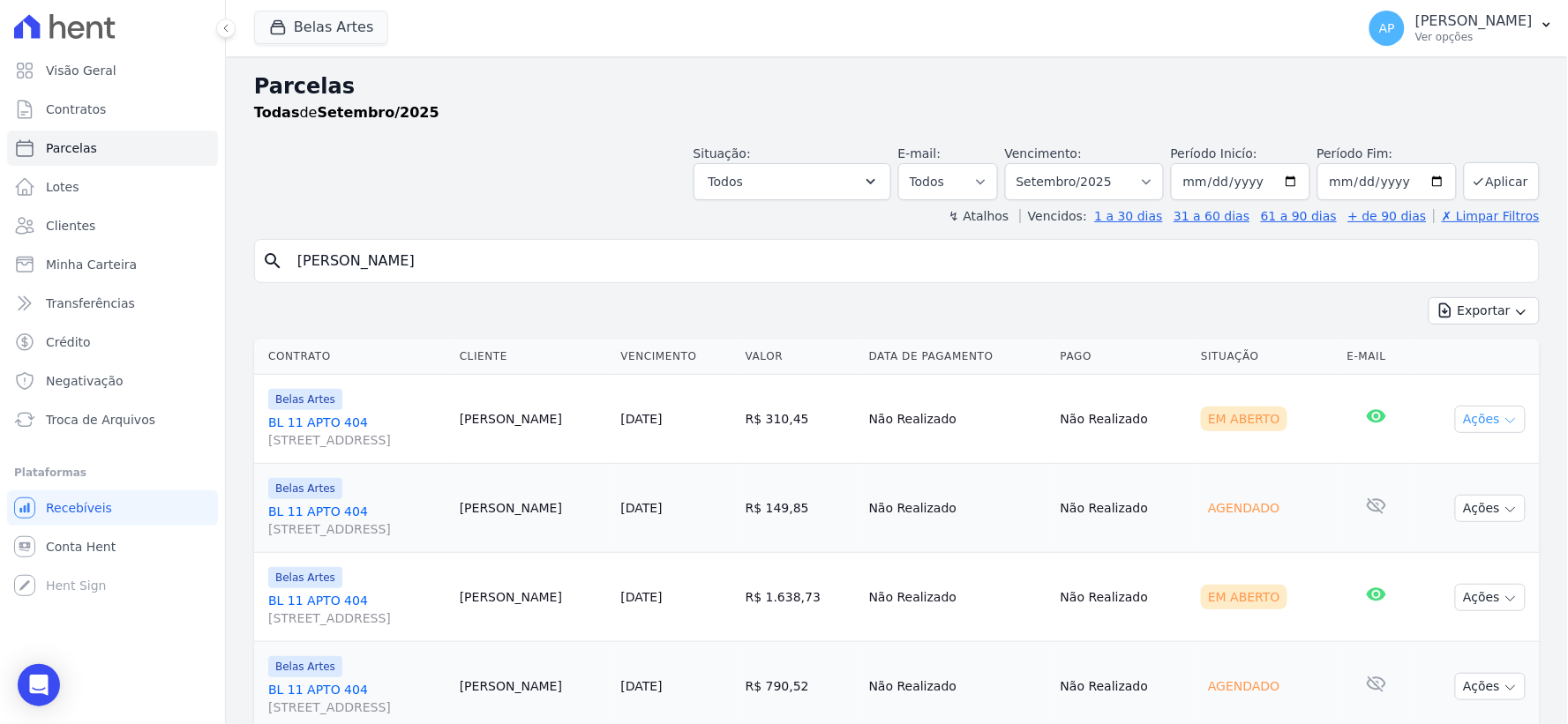
click at [1461, 418] on button "Ações" at bounding box center [1490, 419] width 70 height 27
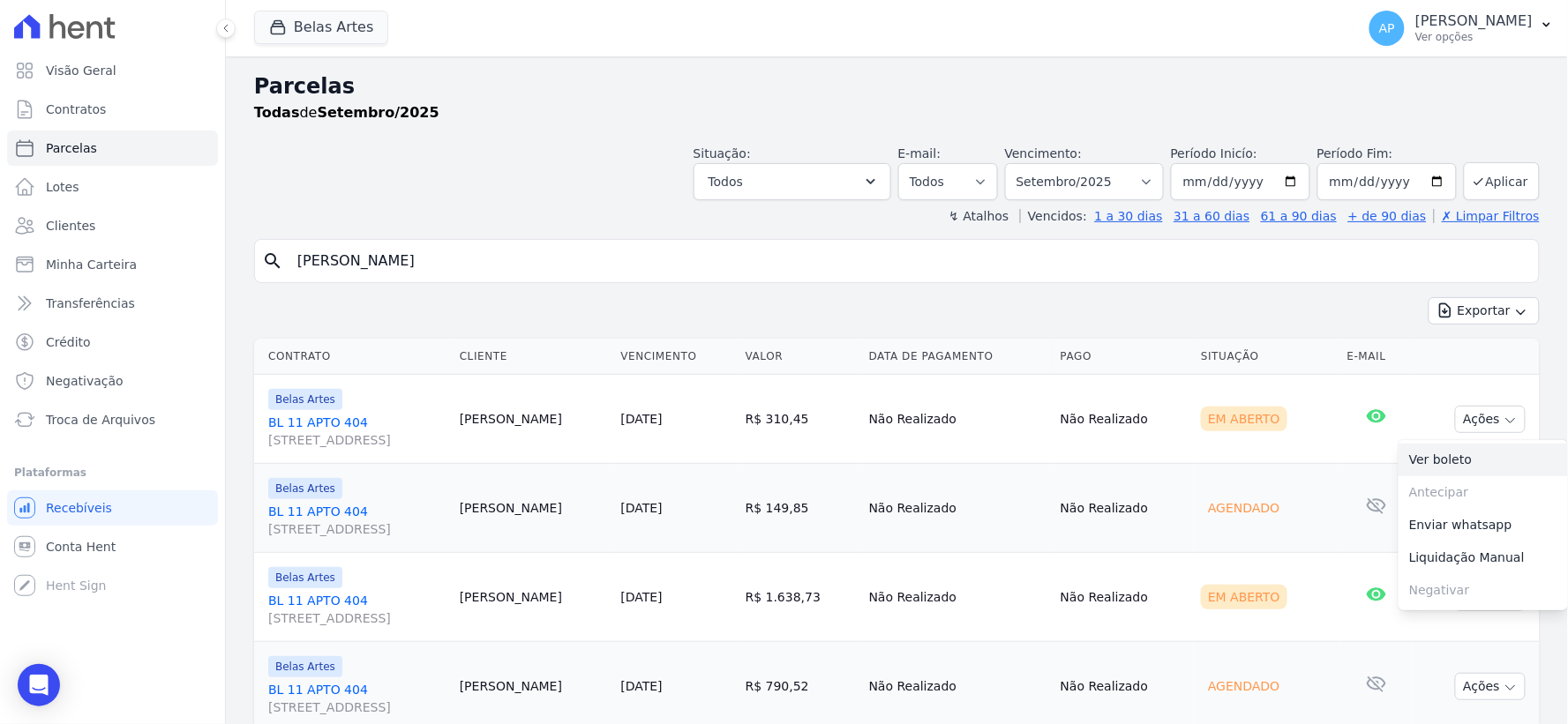
click at [1441, 453] on link "Ver boleto" at bounding box center [1484, 460] width 170 height 33
